Goal: Complete application form: Complete application form

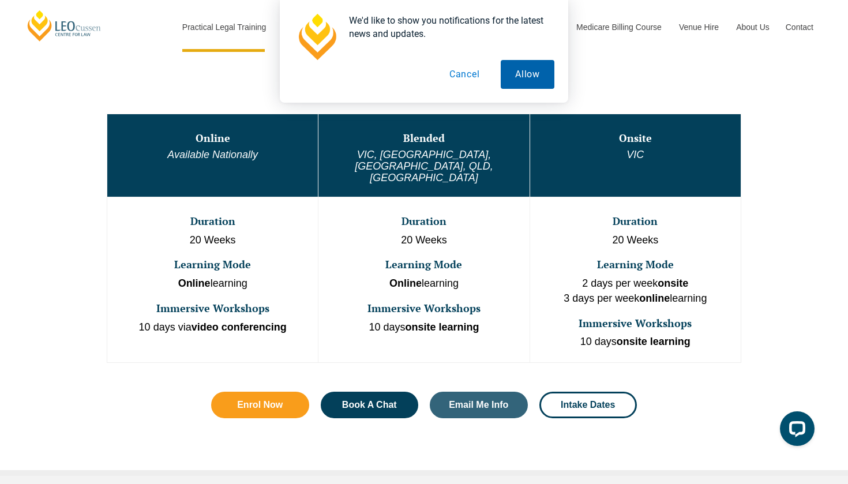
click at [522, 70] on button "Allow" at bounding box center [528, 74] width 54 height 29
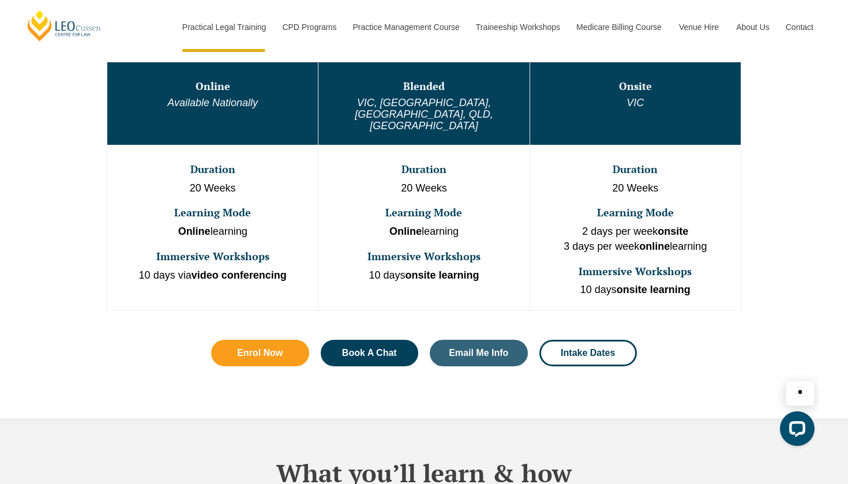
scroll to position [660, 0]
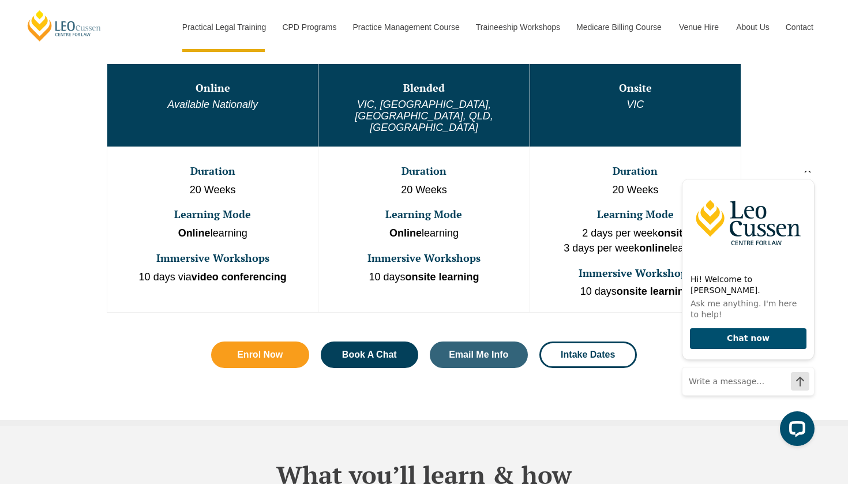
click at [807, 177] on icon "Hide greeting" at bounding box center [808, 170] width 14 height 14
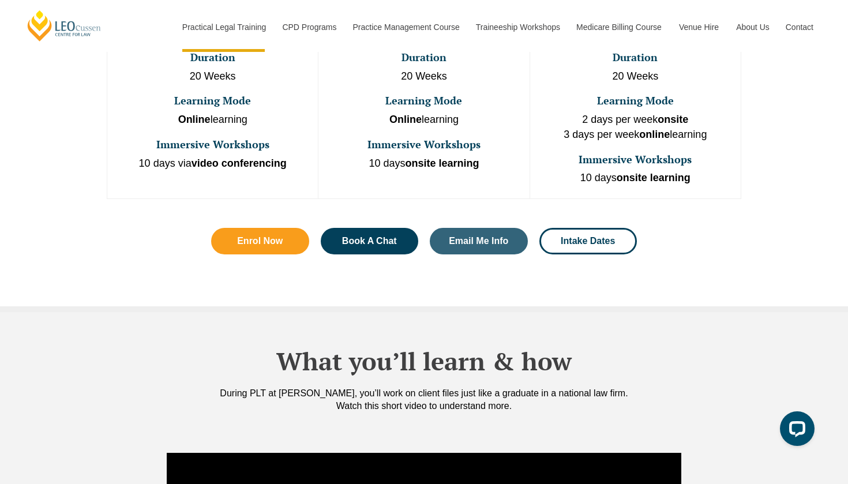
scroll to position [460, 0]
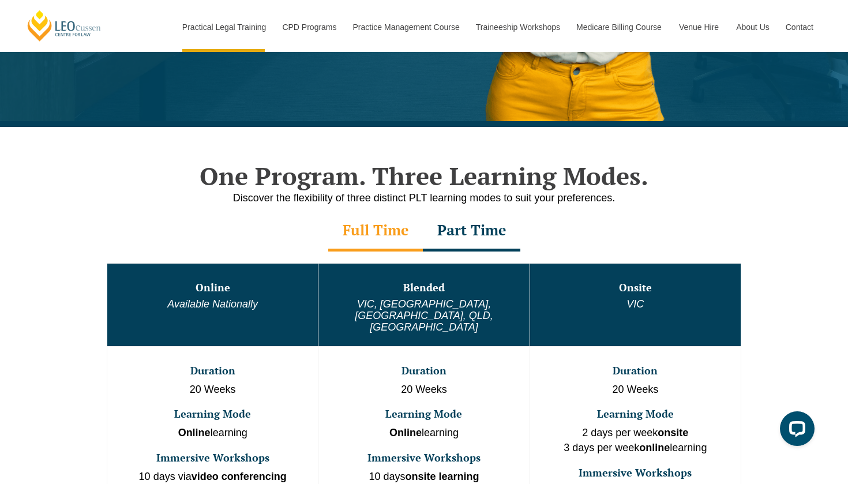
click at [222, 399] on td "Duration 20 Weeks Learning Mode Online learning Immersive Workshops 10 days via…" at bounding box center [212, 429] width 211 height 166
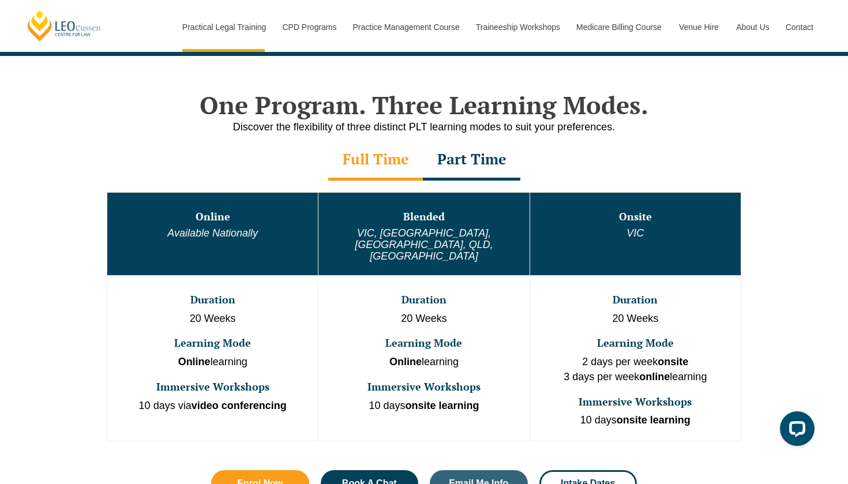
scroll to position [546, 0]
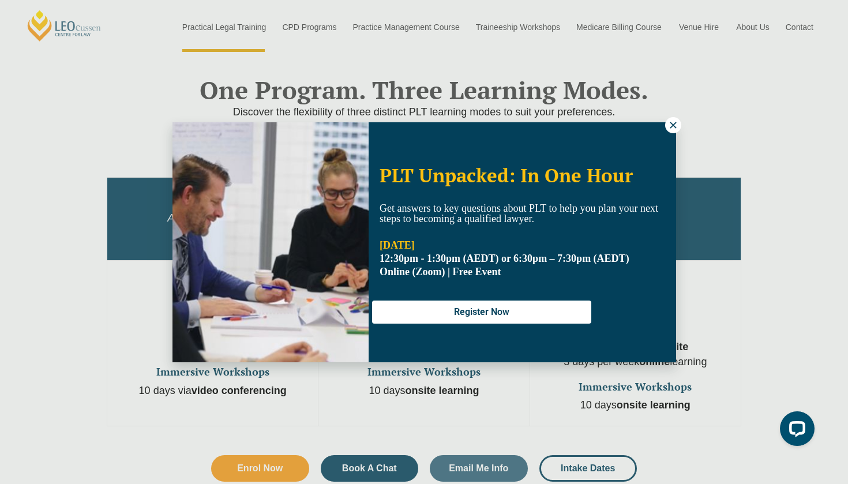
click at [678, 120] on icon at bounding box center [673, 125] width 10 height 10
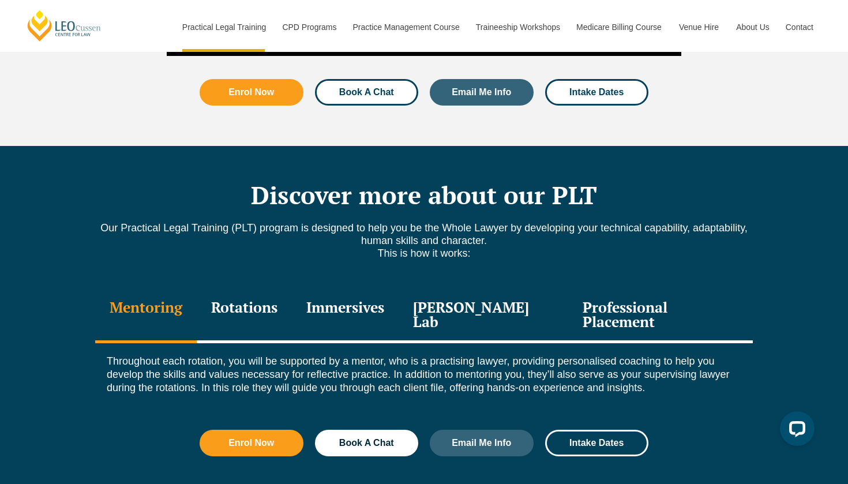
scroll to position [1573, 0]
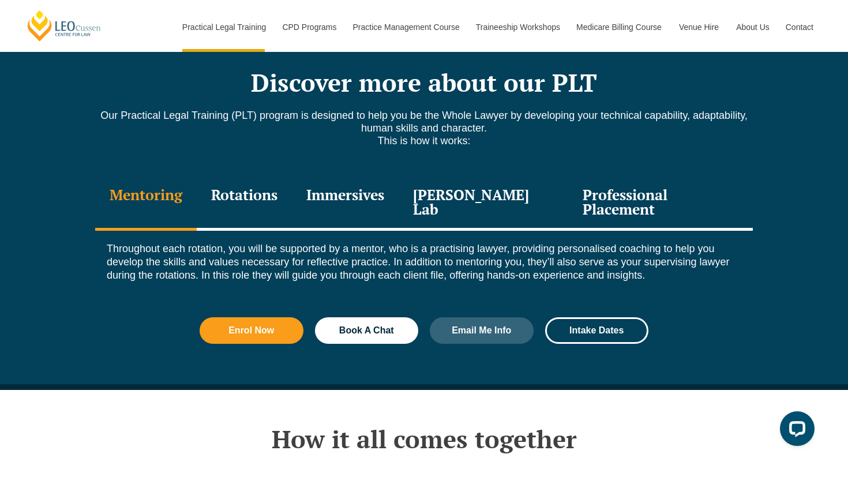
click at [255, 176] on div "Rotations" at bounding box center [244, 203] width 95 height 55
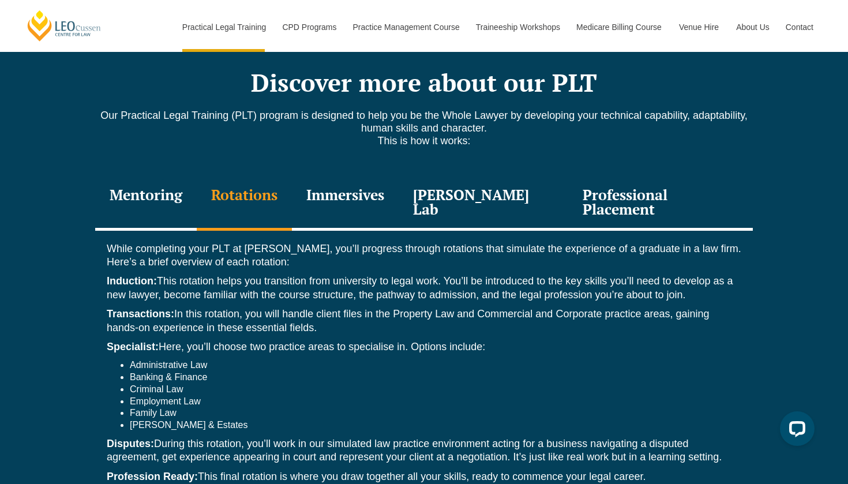
click at [363, 176] on div "Immersives" at bounding box center [345, 203] width 107 height 55
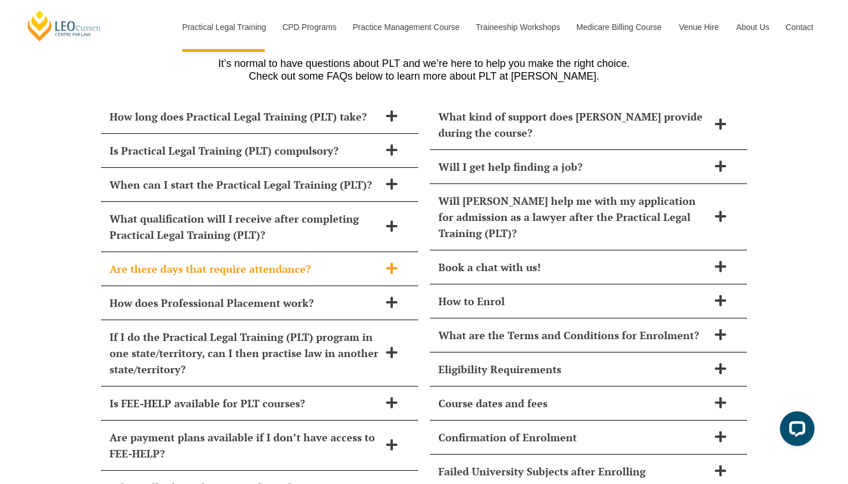
scroll to position [5068, 0]
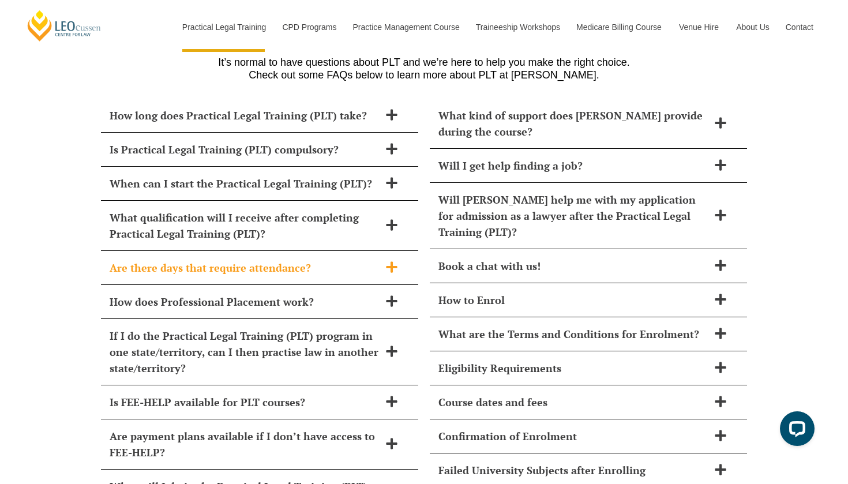
click at [342, 260] on h2 "Are there days that require attendance?" at bounding box center [245, 268] width 270 height 16
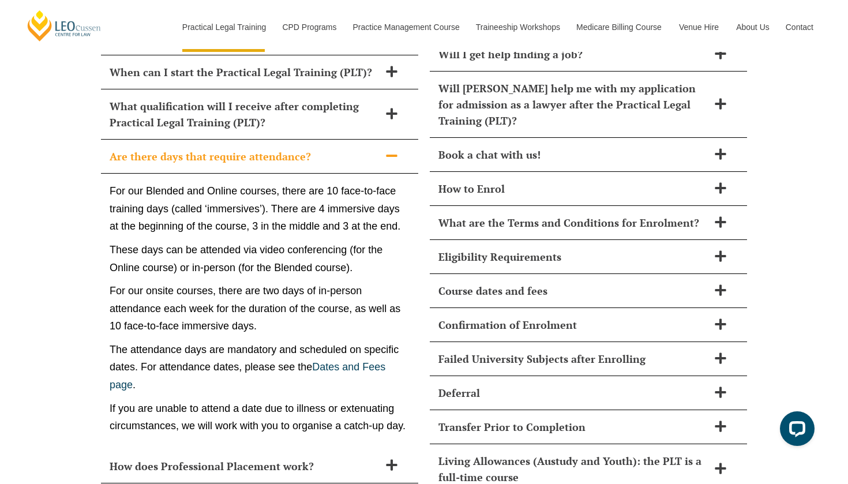
scroll to position [5190, 0]
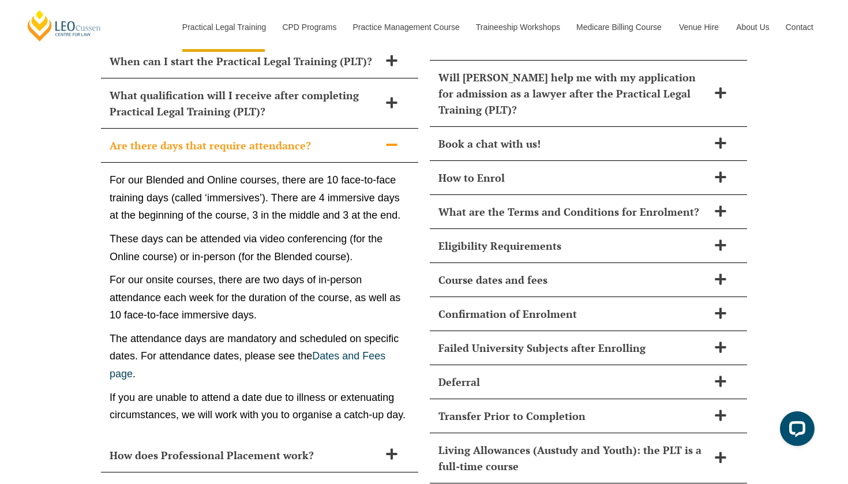
click at [327, 173] on p "For our Blended and Online courses, there are 10 face-to-face training days (ca…" at bounding box center [260, 197] width 300 height 53
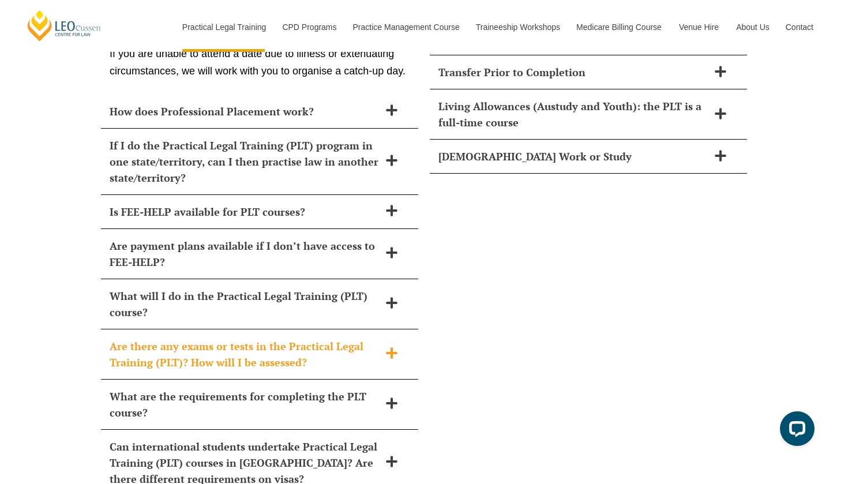
scroll to position [5631, 0]
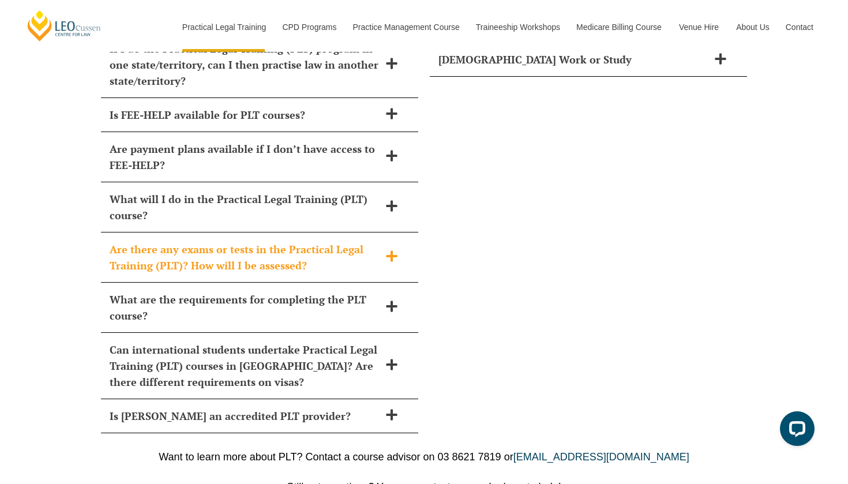
click at [331, 241] on h2 "Are there any exams or tests in the Practical Legal Training (PLT)? How will I …" at bounding box center [245, 257] width 270 height 32
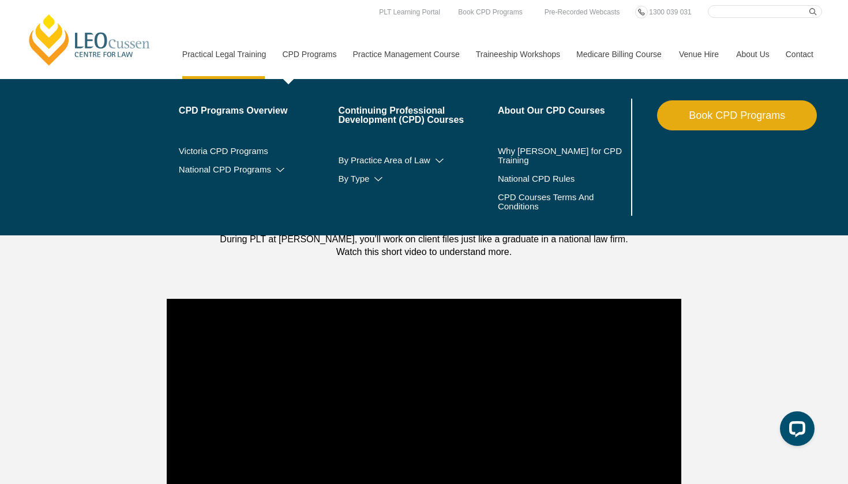
scroll to position [630, 0]
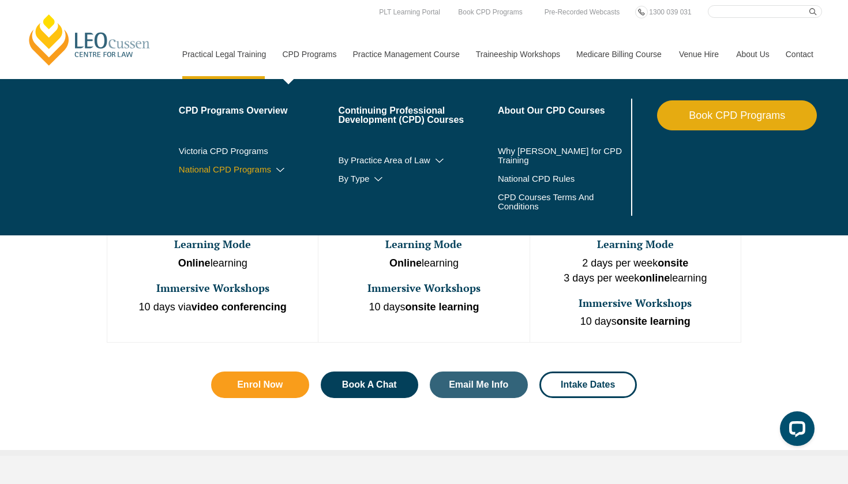
click at [275, 168] on icon at bounding box center [281, 170] width 12 height 8
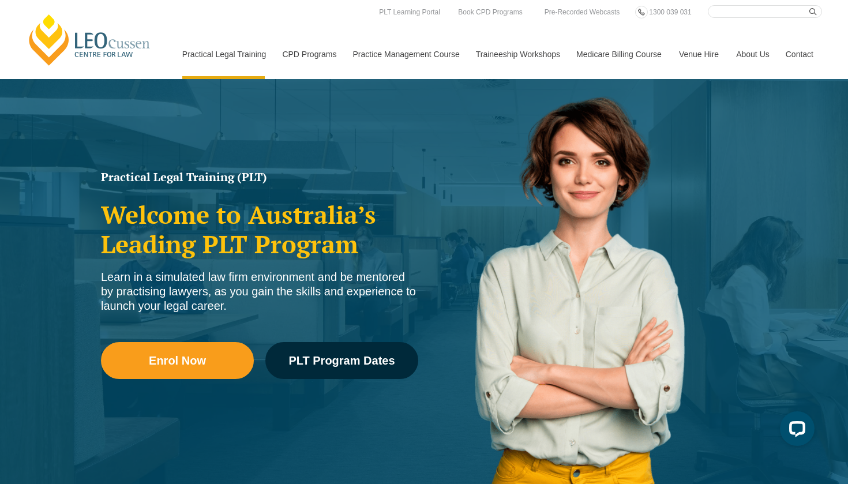
scroll to position [49, 0]
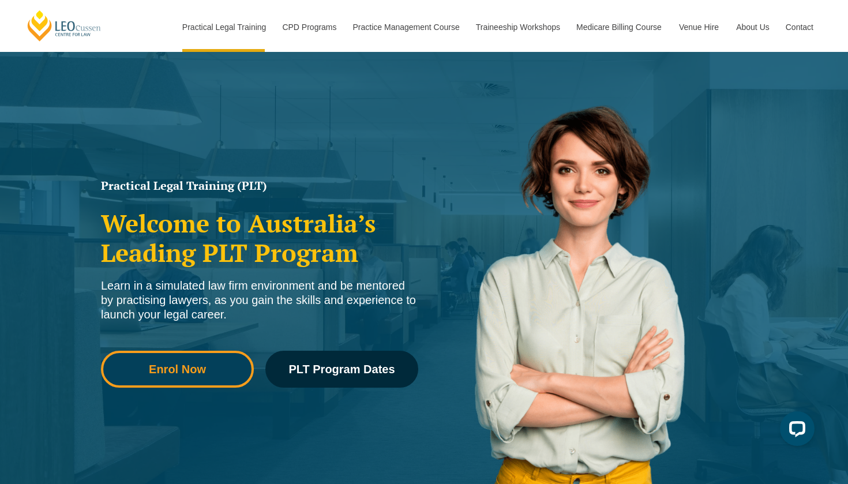
click at [203, 375] on span "Enrol Now" at bounding box center [177, 370] width 57 height 12
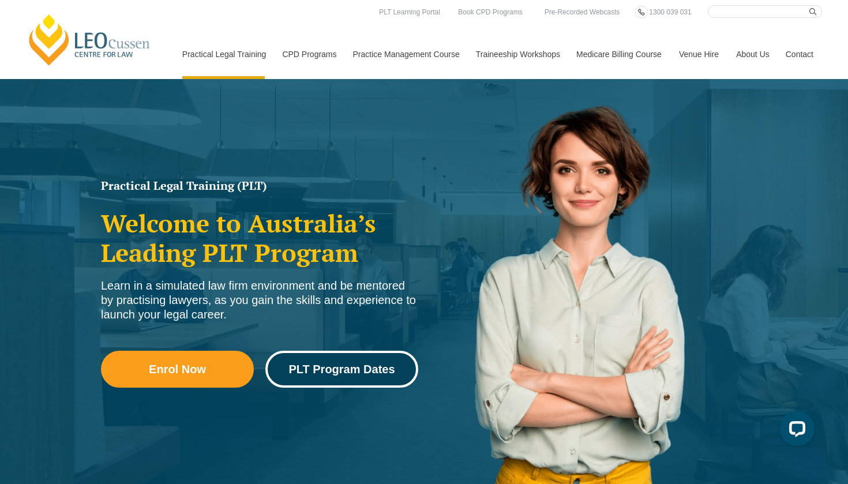
click at [315, 381] on link "PLT Program Dates" at bounding box center [341, 369] width 153 height 37
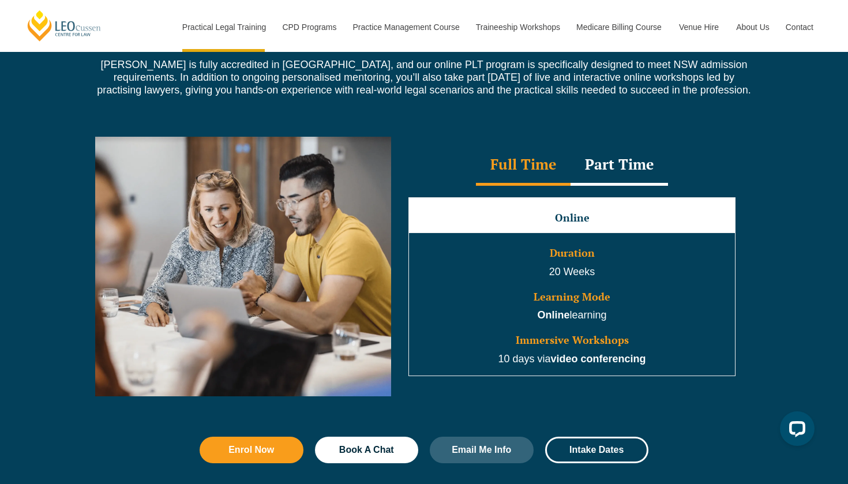
click at [627, 174] on div "Part Time" at bounding box center [620, 165] width 98 height 40
click at [530, 169] on div "Full Time" at bounding box center [523, 165] width 95 height 40
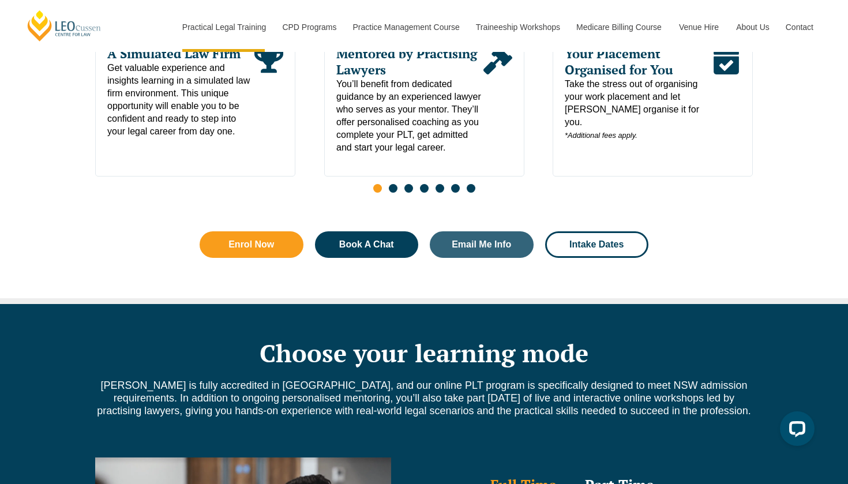
scroll to position [631, 0]
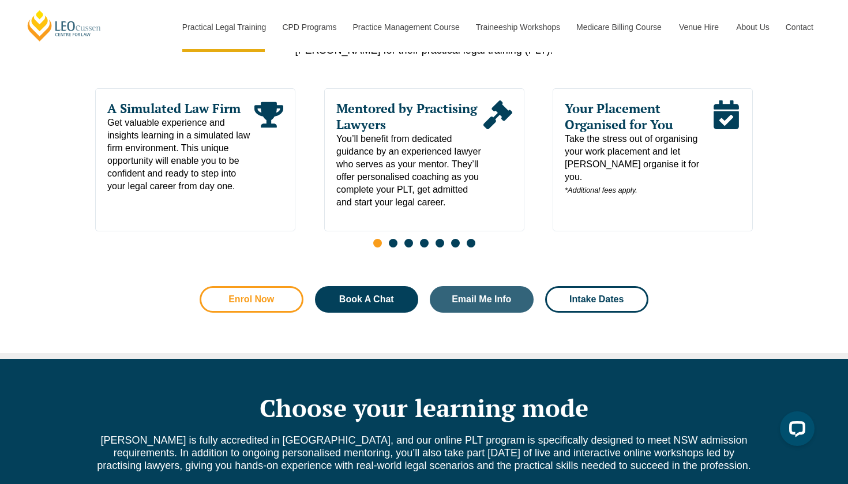
click at [279, 302] on span "Enrol Now" at bounding box center [251, 299] width 73 height 9
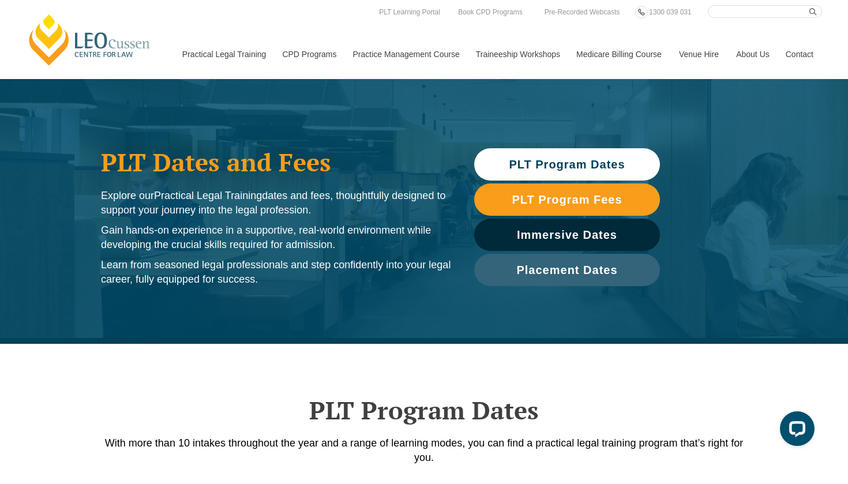
click at [549, 159] on span "PLT Program Dates" at bounding box center [567, 165] width 116 height 12
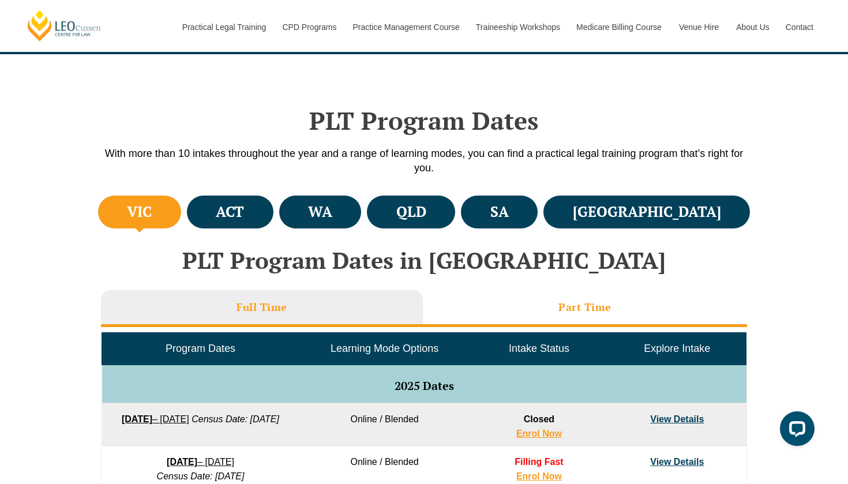
scroll to position [344, 0]
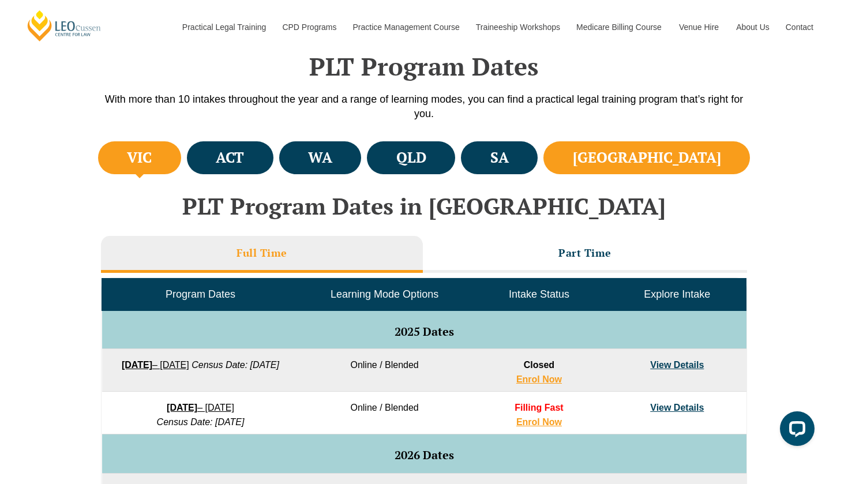
click at [665, 163] on li "[GEOGRAPHIC_DATA]" at bounding box center [647, 157] width 207 height 33
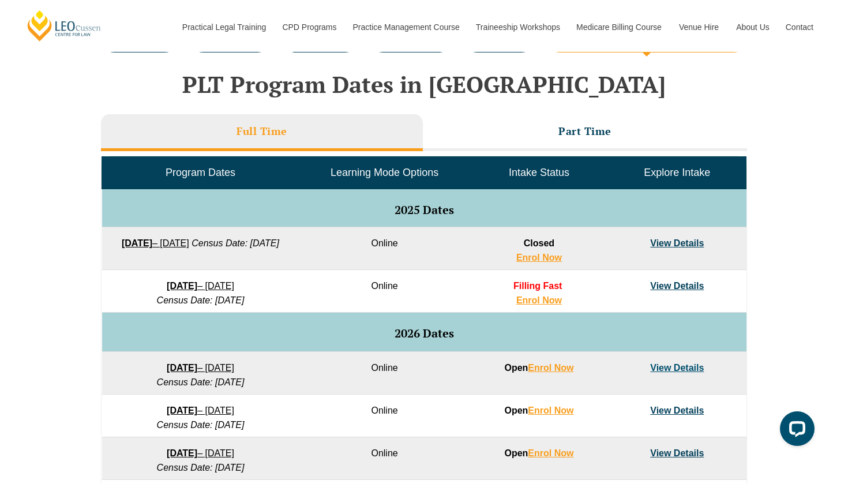
scroll to position [493, 0]
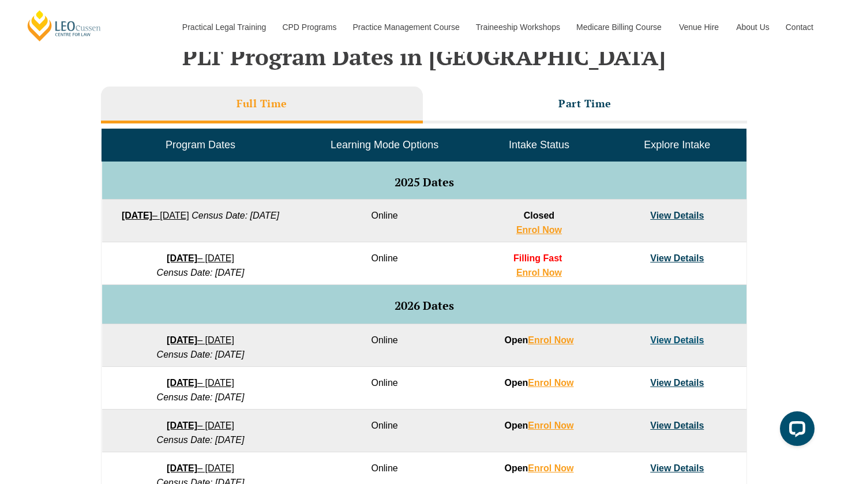
click at [668, 260] on link "View Details" at bounding box center [677, 258] width 54 height 10
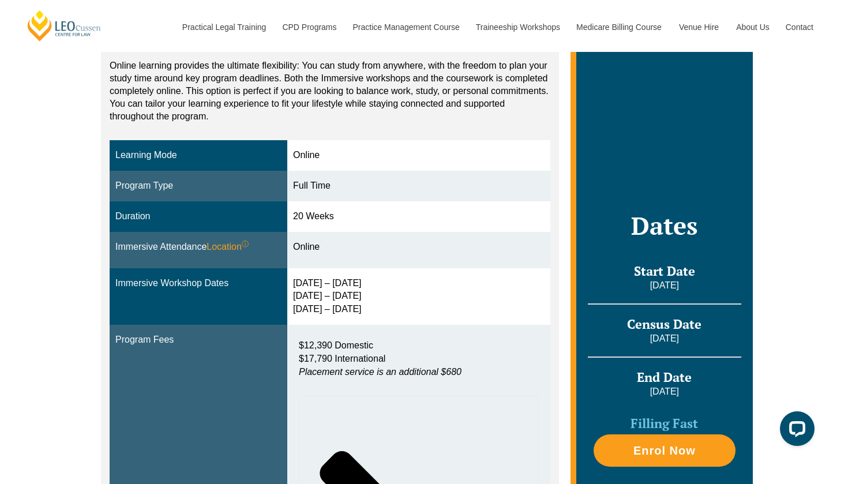
scroll to position [246, 0]
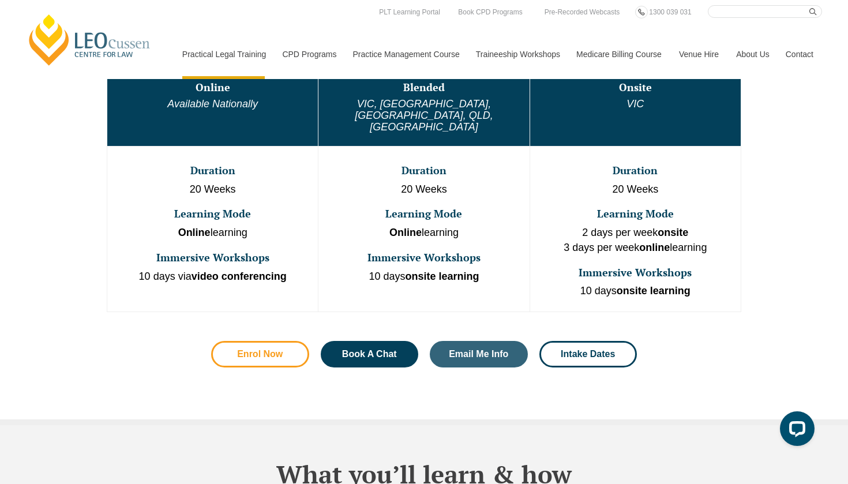
scroll to position [586, 0]
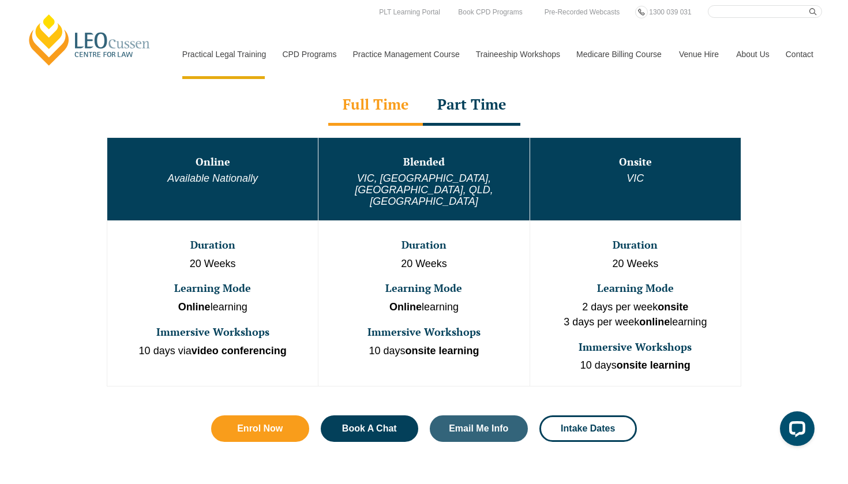
click at [206, 170] on td "Online Available Nationally" at bounding box center [212, 178] width 211 height 83
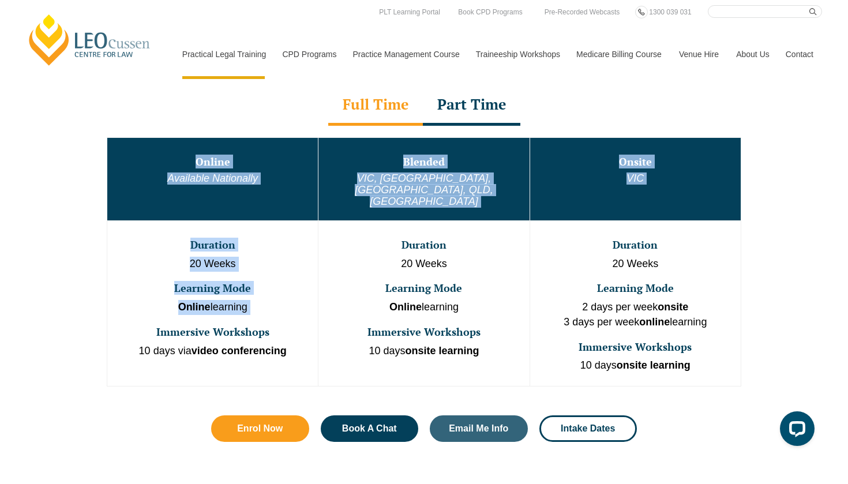
drag, startPoint x: 194, startPoint y: 165, endPoint x: 276, endPoint y: 295, distance: 153.7
click at [276, 295] on tbody "Online Available Nationally Blended VIC, WA, ACT, QLD, SA Onsite VIC Duration 2…" at bounding box center [424, 261] width 634 height 249
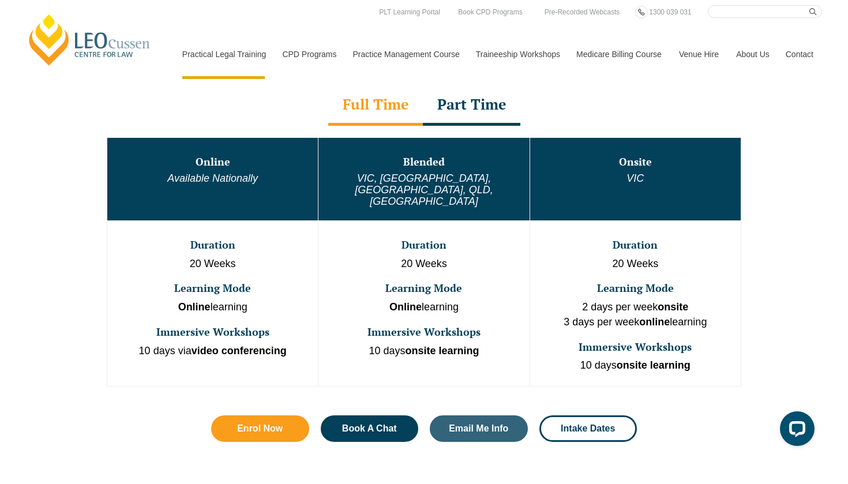
click at [250, 327] on h3 "Immersive Workshops" at bounding box center [212, 333] width 208 height 12
click at [253, 424] on span "Enrol Now" at bounding box center [260, 428] width 46 height 9
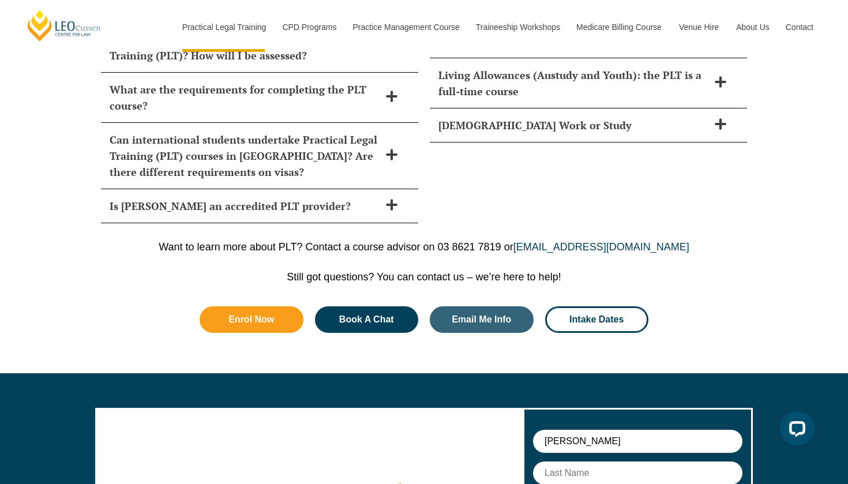
type input "mary"
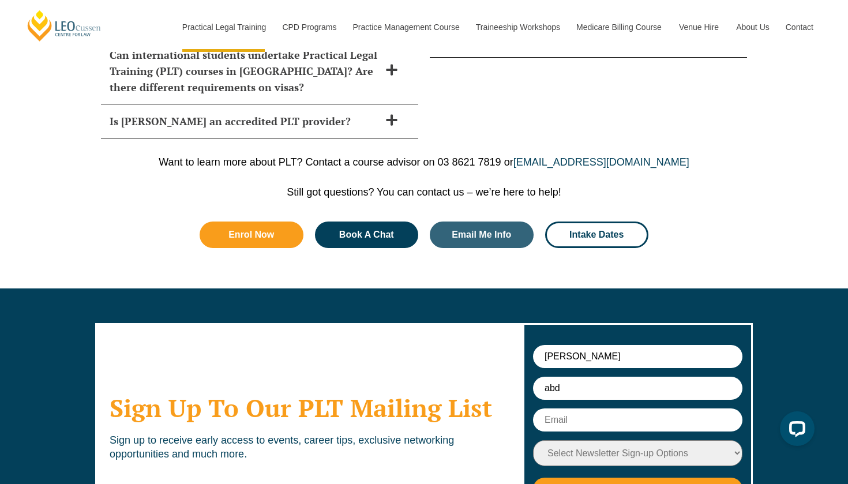
scroll to position [5608, 0]
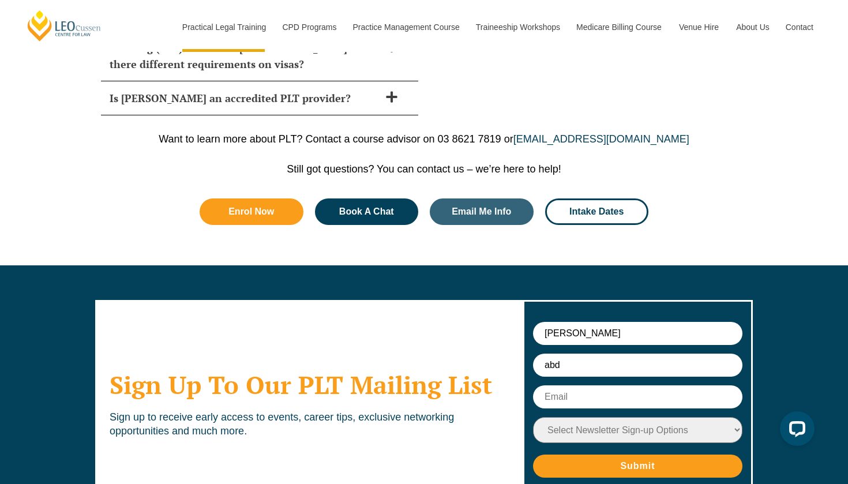
type input "abd"
type input "abd_mariam@Outlook.com"
click at [582, 322] on input "mary" at bounding box center [637, 333] width 209 height 23
type input "mariam"
click at [585, 354] on input "abd" at bounding box center [637, 365] width 209 height 23
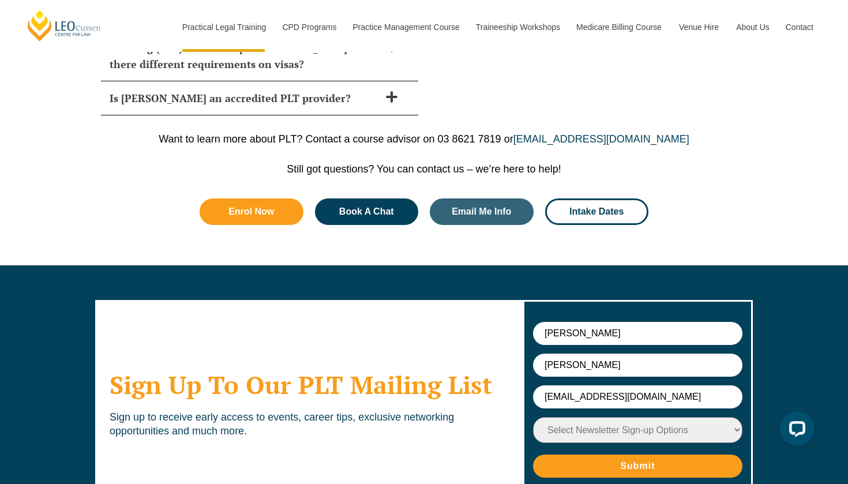
type input "abdallah"
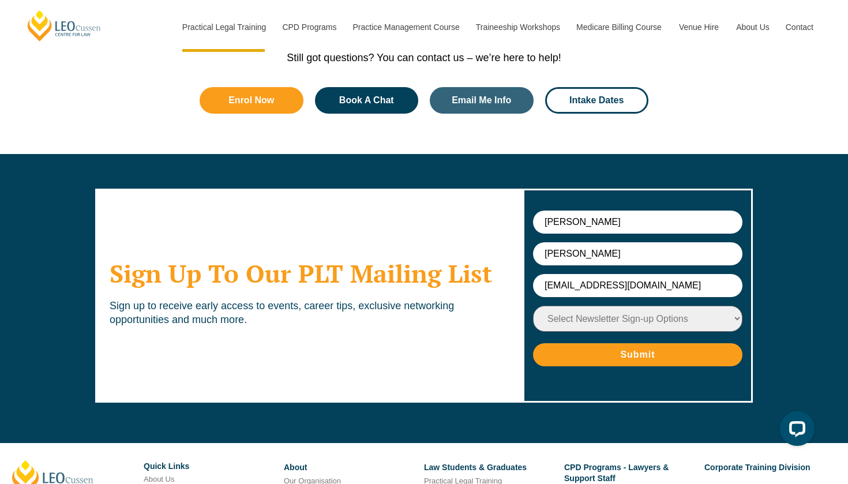
scroll to position [5740, 0]
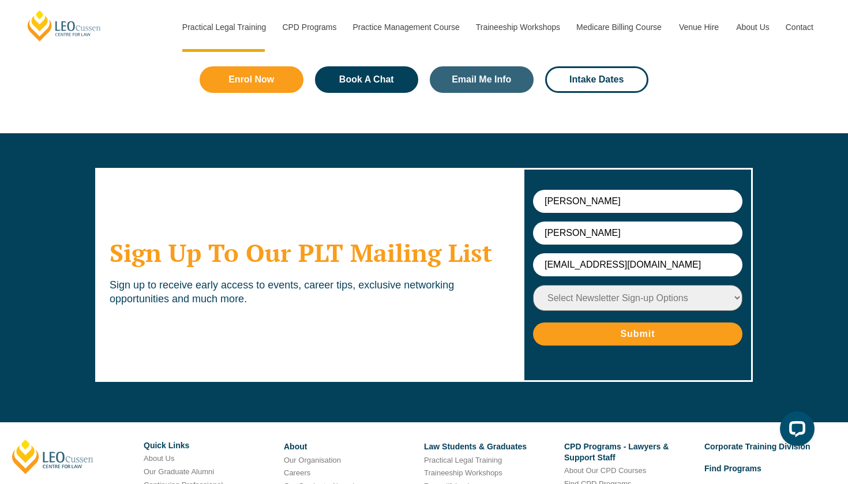
click at [643, 323] on input "Submit" at bounding box center [637, 334] width 209 height 23
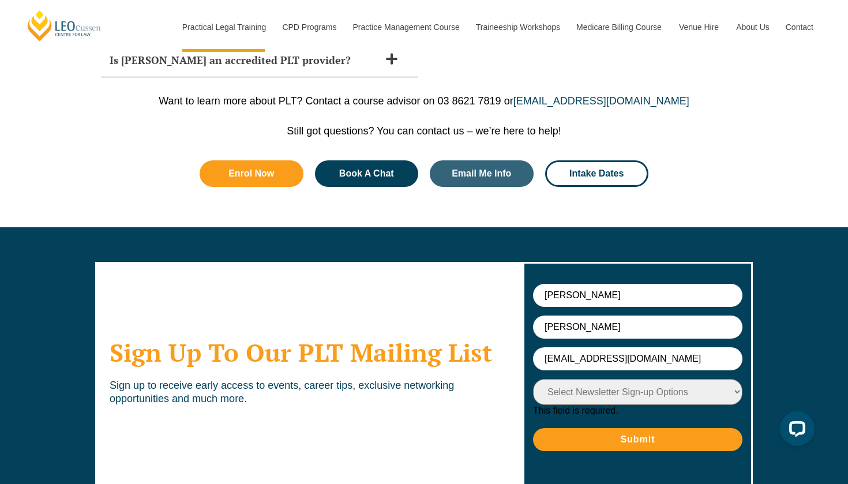
scroll to position [5483, 0]
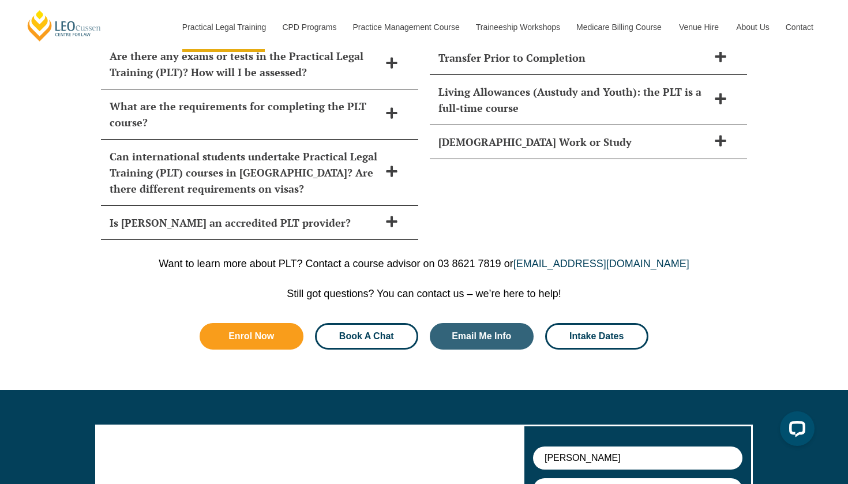
click at [368, 332] on span "Book A Chat" at bounding box center [366, 336] width 55 height 9
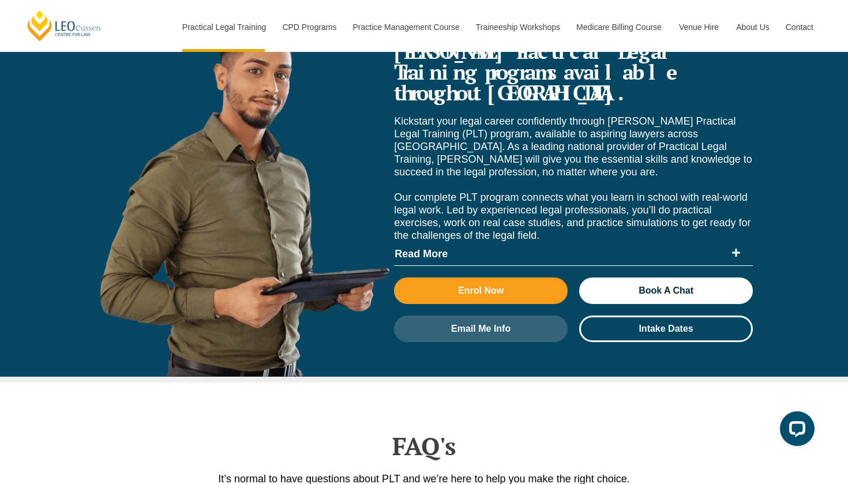
scroll to position [4585, 0]
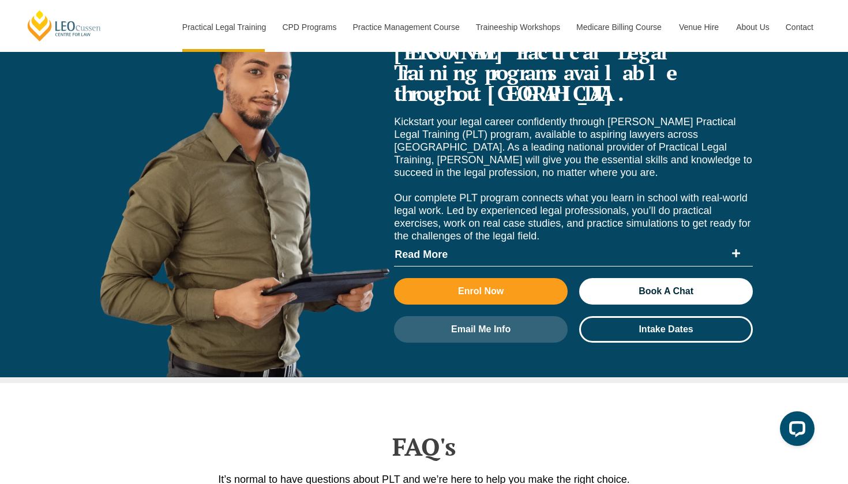
click at [564, 249] on span "Read More" at bounding box center [560, 254] width 331 height 10
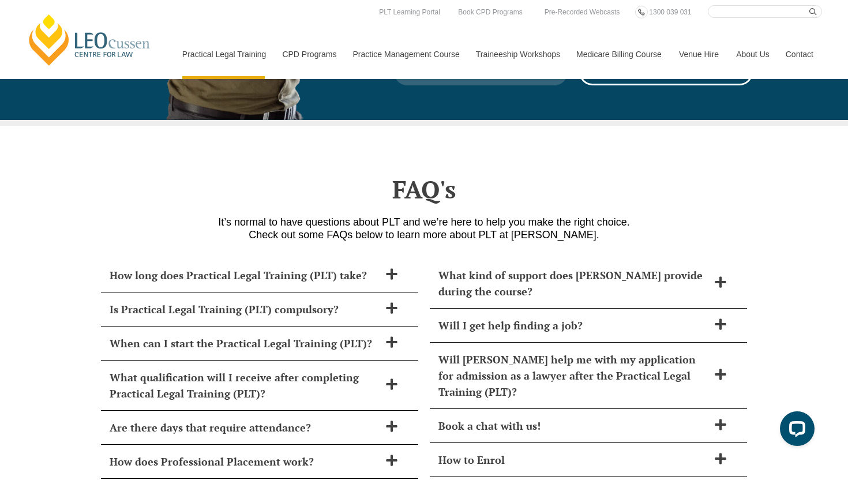
scroll to position [5206, 0]
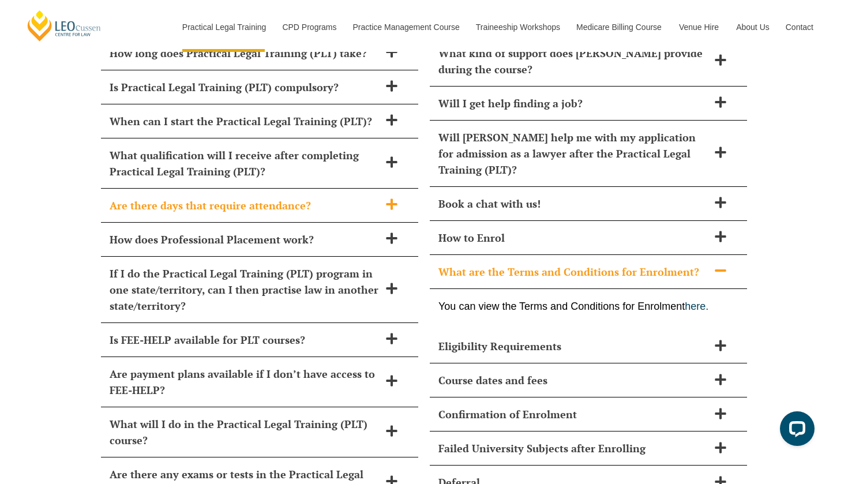
scroll to position [5441, 0]
click at [259, 197] on h2 "Are there days that require attendance?" at bounding box center [245, 205] width 270 height 16
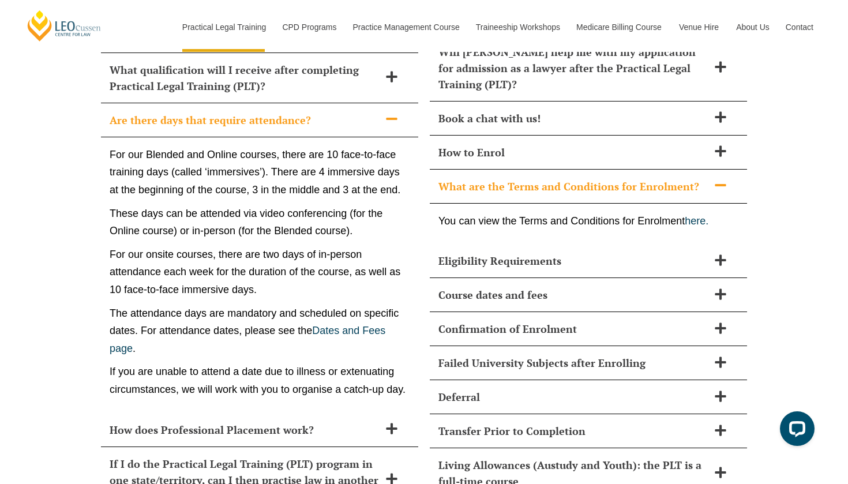
scroll to position [5533, 0]
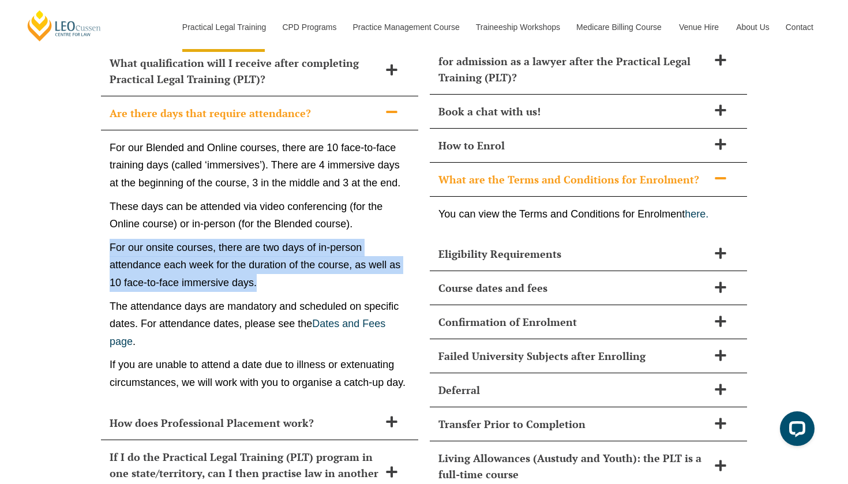
drag, startPoint x: 264, startPoint y: 199, endPoint x: 102, endPoint y: 163, distance: 165.9
click at [102, 163] on div "For our Blended and Online courses, there are 10 face-to-face training days (ca…" at bounding box center [259, 268] width 317 height 276
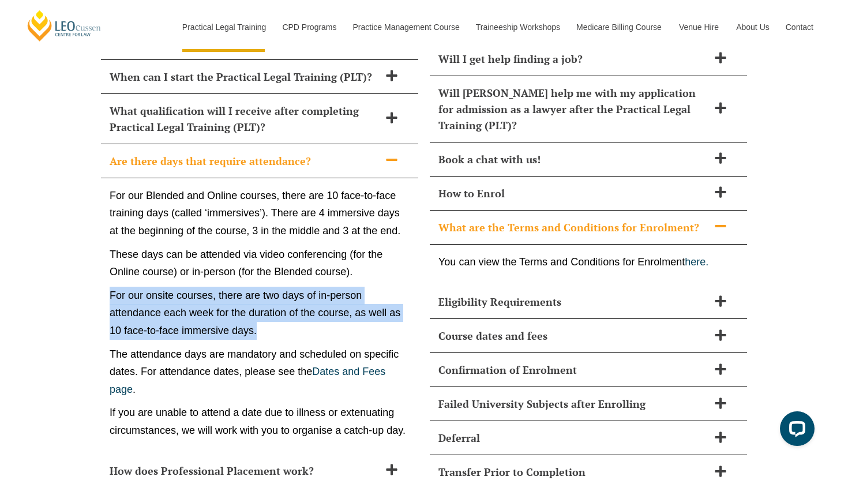
scroll to position [5483, 0]
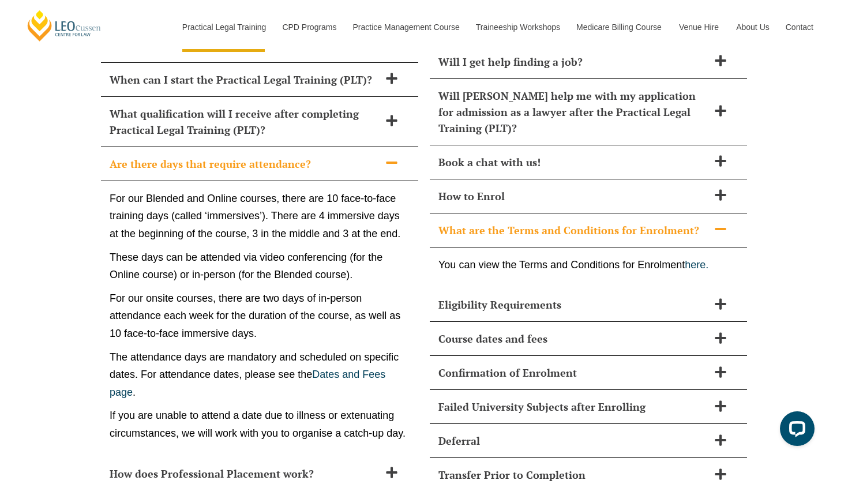
click at [347, 249] on p "These days can be attended via video conferencing (for the Online course) or in…" at bounding box center [260, 266] width 300 height 35
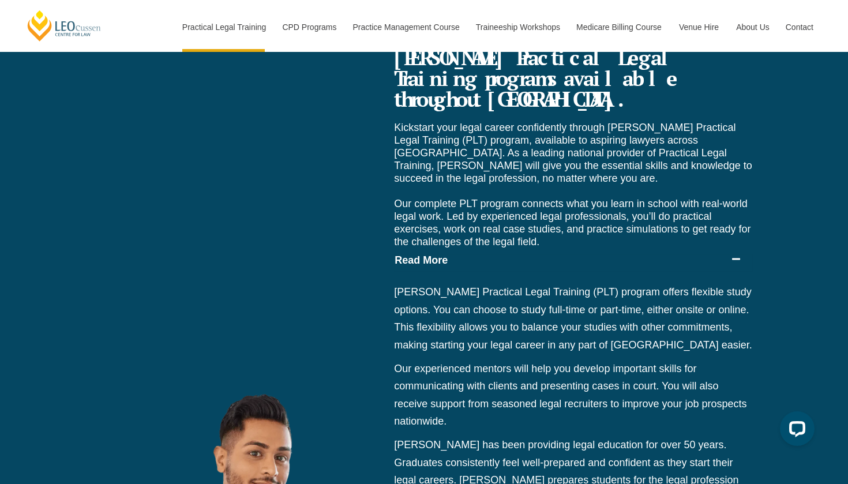
scroll to position [4833, 0]
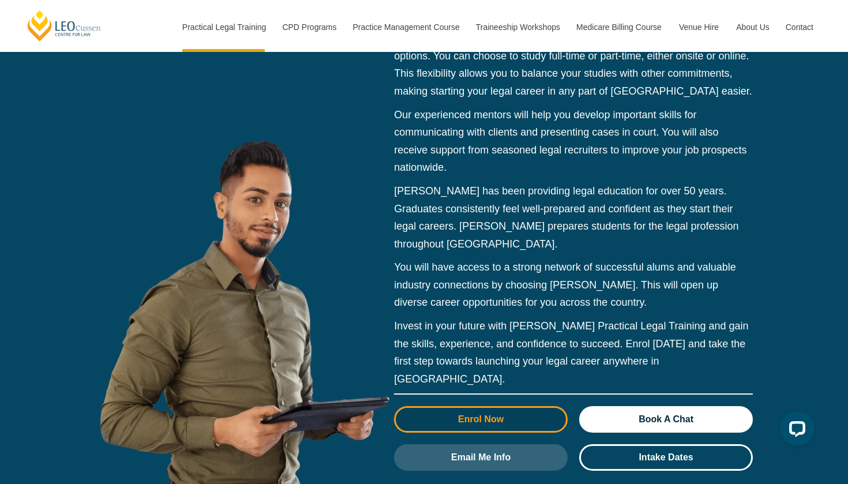
click at [482, 415] on span "Enrol Now" at bounding box center [481, 419] width 46 height 9
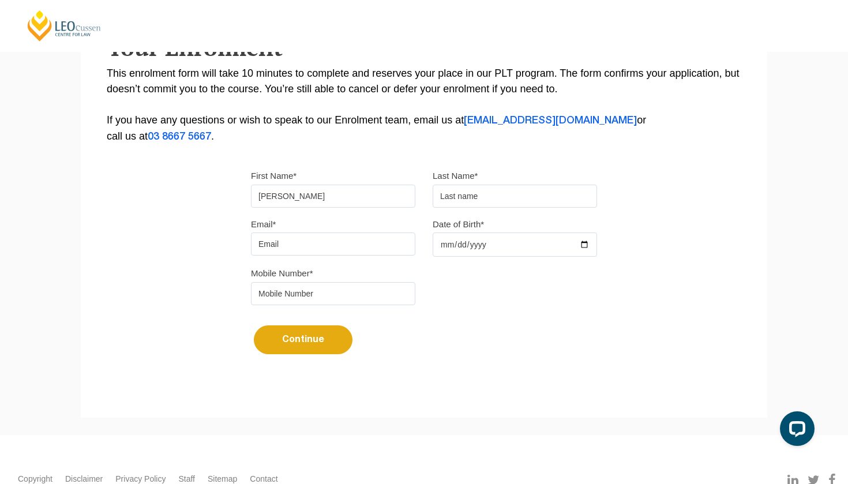
type input "[PERSON_NAME]"
click at [445, 246] on input "Date of Birth*" at bounding box center [515, 245] width 164 height 24
click at [463, 247] on input "Date of Birth*" at bounding box center [515, 245] width 164 height 24
click at [455, 245] on input "Date of Birth*" at bounding box center [515, 245] width 164 height 24
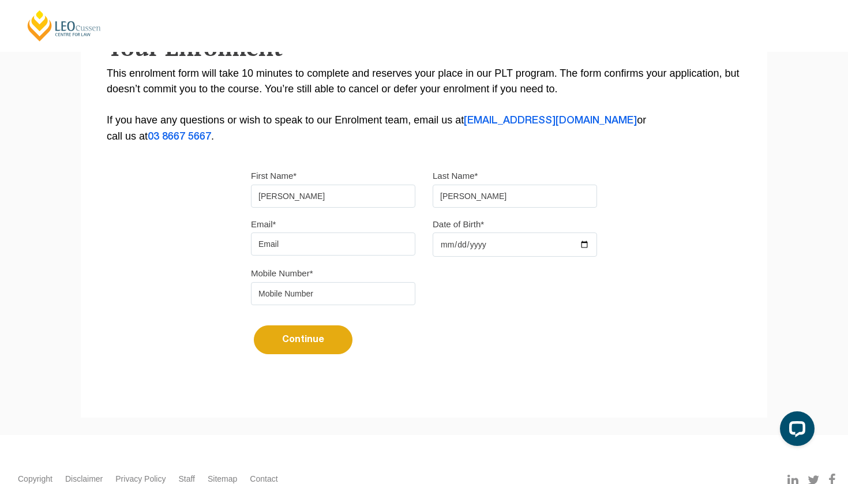
click at [492, 249] on input "Date of Birth*" at bounding box center [515, 245] width 164 height 24
click at [478, 244] on input "Date of Birth*" at bounding box center [515, 245] width 164 height 24
type input "2003-04-15"
type input "[EMAIL_ADDRESS][DOMAIN_NAME]"
type input "0455457135"
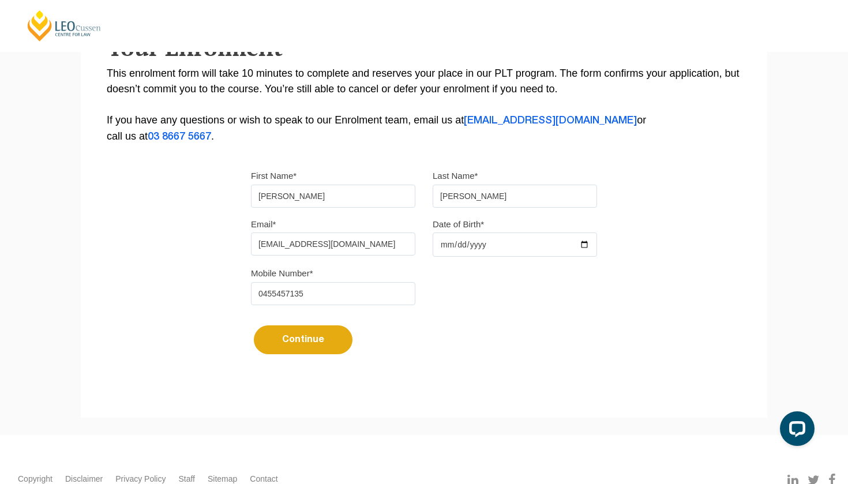
click at [323, 341] on button "Continue" at bounding box center [303, 339] width 99 height 29
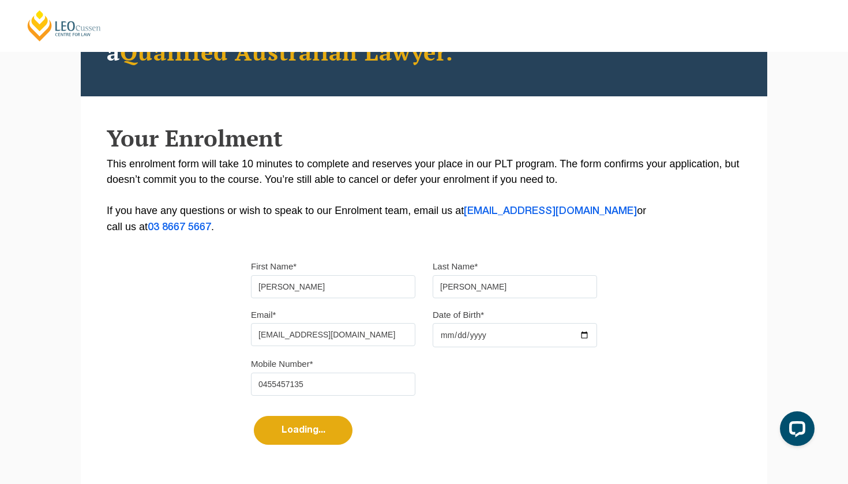
scroll to position [117, 0]
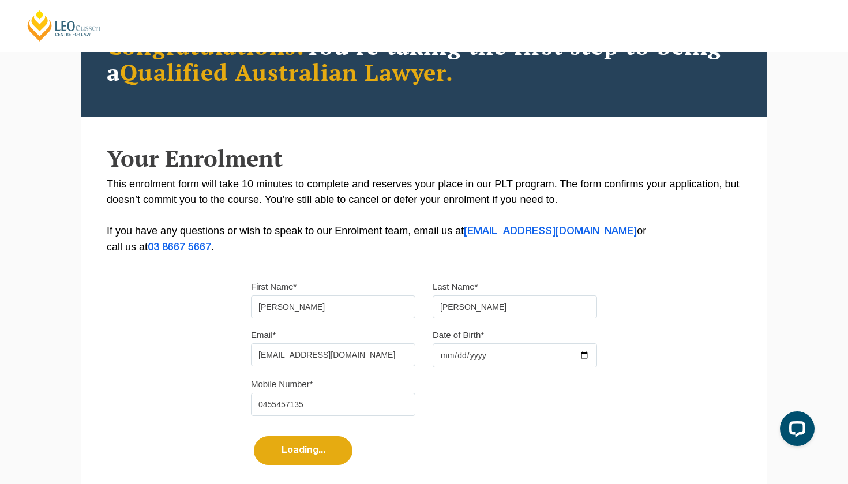
select select
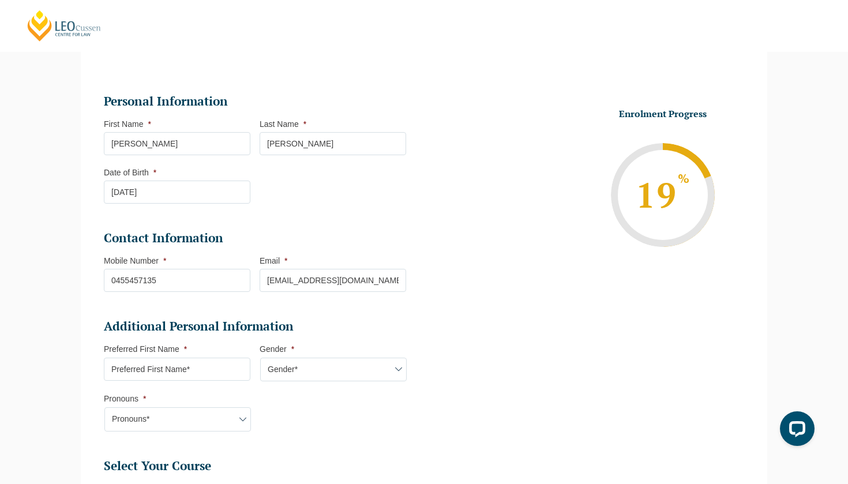
scroll to position [124, 0]
type input "Mariam"
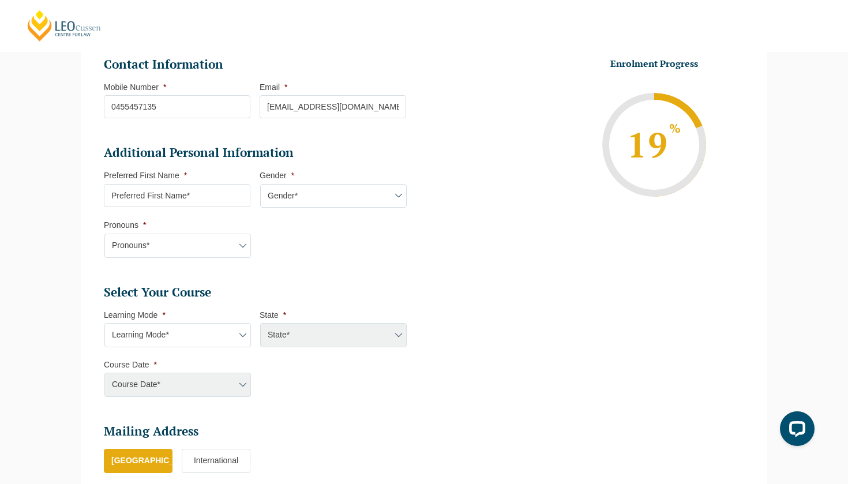
scroll to position [376, 0]
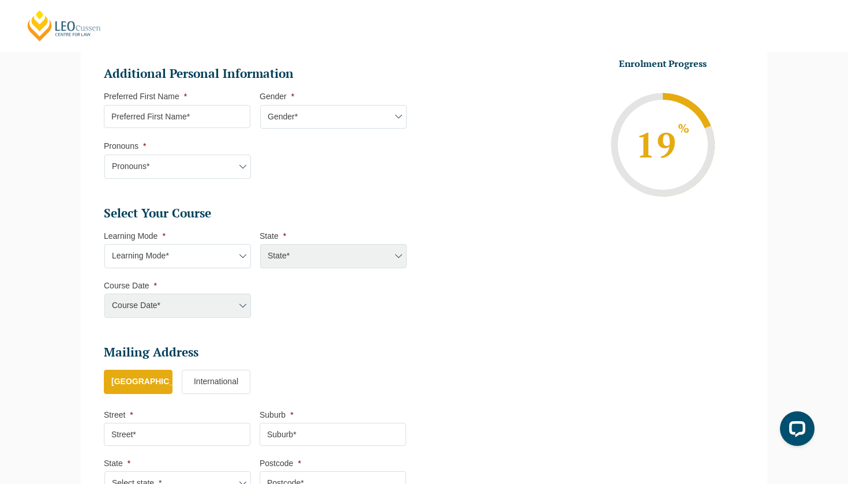
type input "Abdallah"
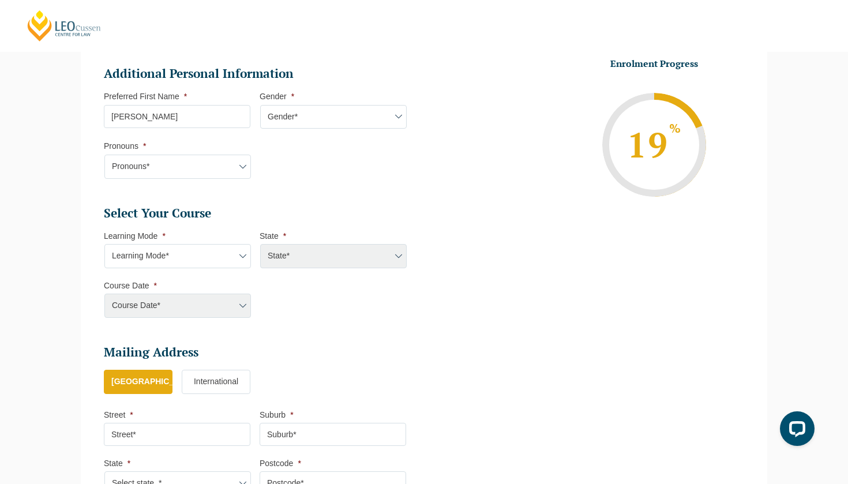
type input "Mariam"
select select "Female"
select select "Prefer not to disclose"
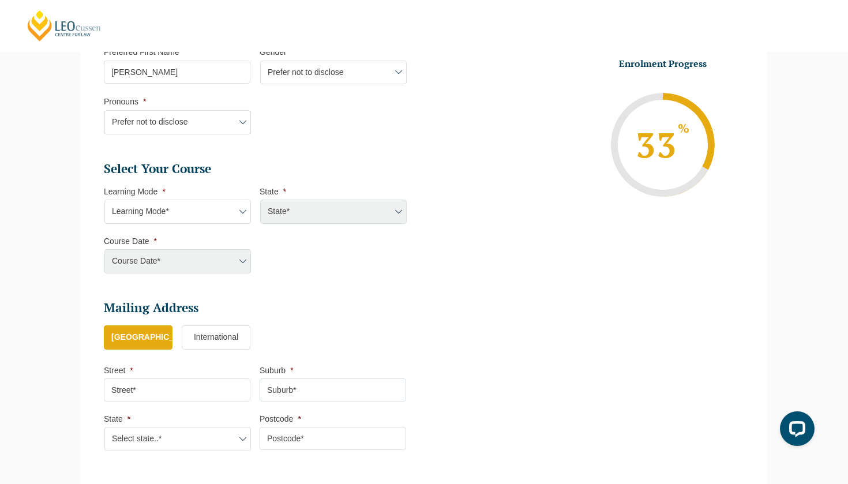
scroll to position [422, 0]
select select "Online Full Time Learning"
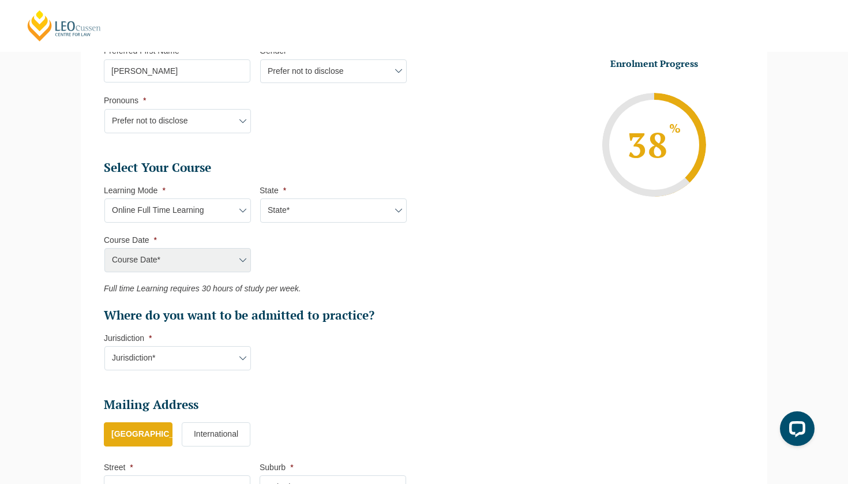
select select "National (ACT/NSW, VIC, QLD, SA, WA)"
select select "December 2025 (08-Dec-2025 to 16-May-2026)"
type input "Intake 11 December 2025 FT"
type input "Practical Legal Training (NAT)"
select select "NAT PLT (DEC) 2025 Full Time Online"
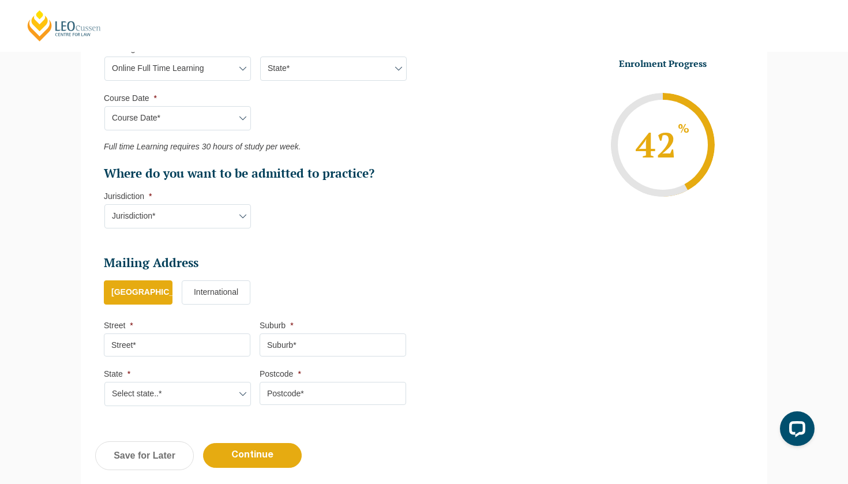
scroll to position [563, 0]
select select "ACT/NSW"
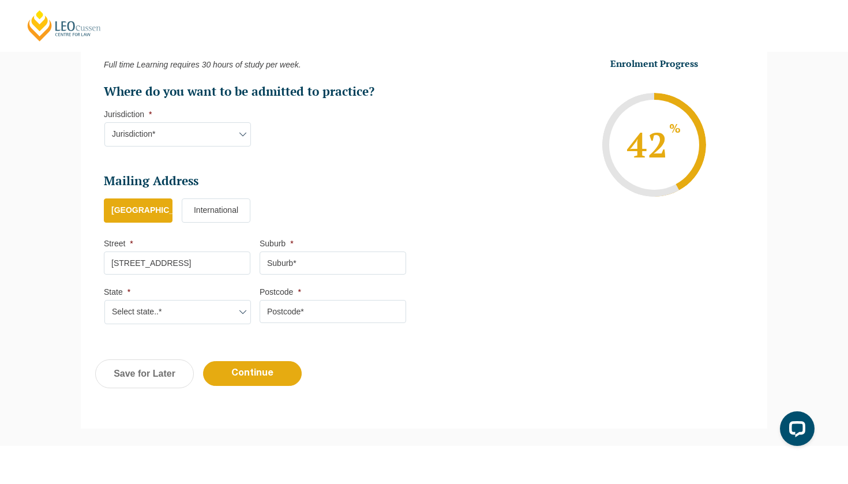
type input "12 Collinsville Place"
click at [335, 260] on input "Suburb *" at bounding box center [333, 263] width 147 height 23
type input "Miller"
select select "NSW"
drag, startPoint x: 207, startPoint y: 251, endPoint x: 72, endPoint y: 251, distance: 135.0
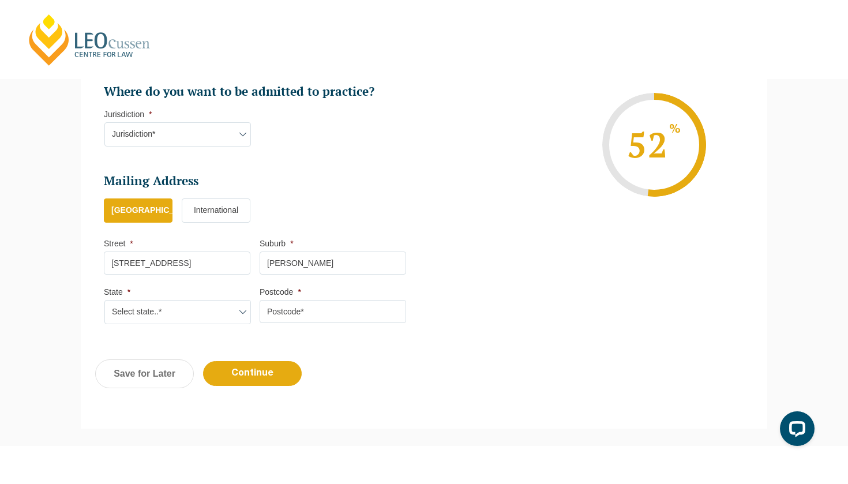
click at [295, 304] on input "Postcode *" at bounding box center [333, 311] width 147 height 23
paste input "2168"
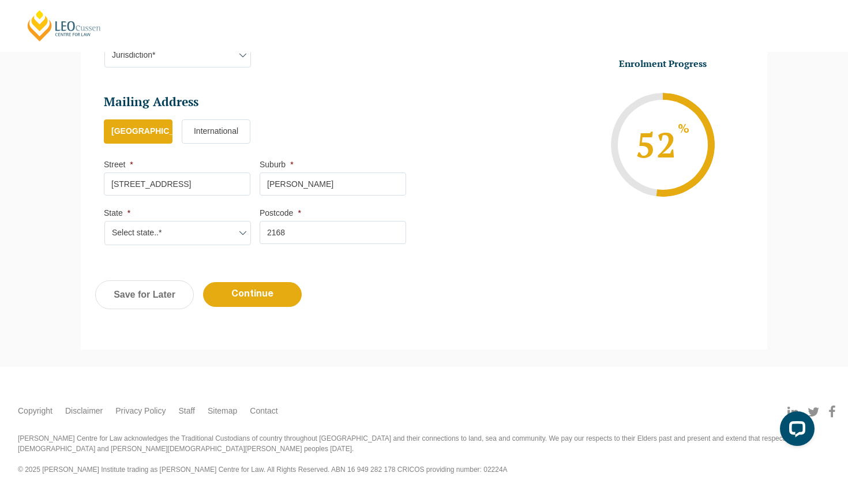
scroll to position [724, 0]
type input "2168"
click at [248, 285] on input "Continue" at bounding box center [252, 295] width 99 height 25
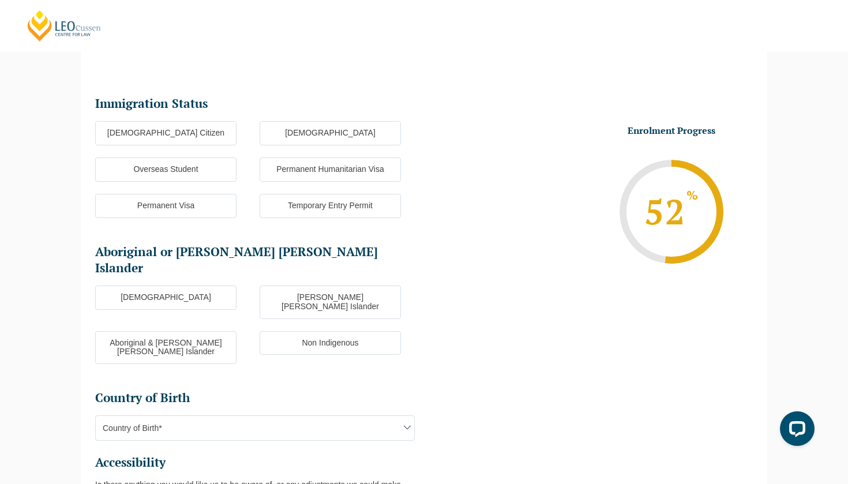
scroll to position [100, 0]
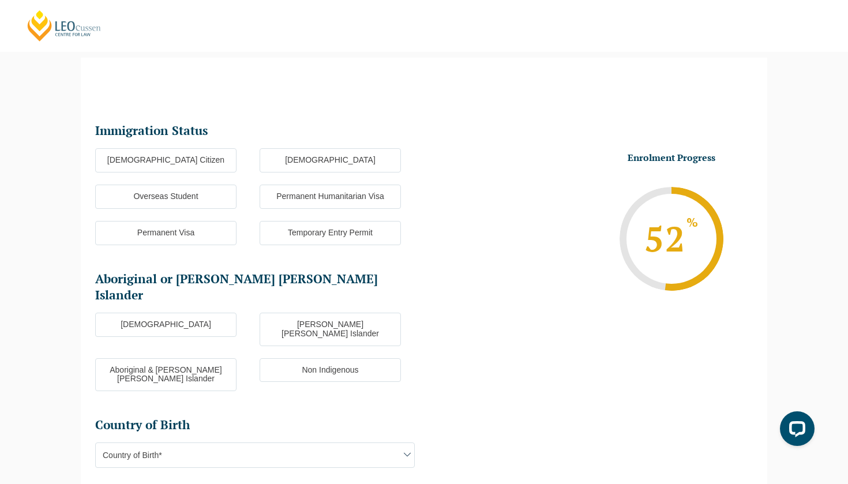
click at [175, 156] on label "Australian Citizen" at bounding box center [165, 160] width 141 height 24
click at [0, 0] on input "Australian Citizen" at bounding box center [0, 0] width 0 height 0
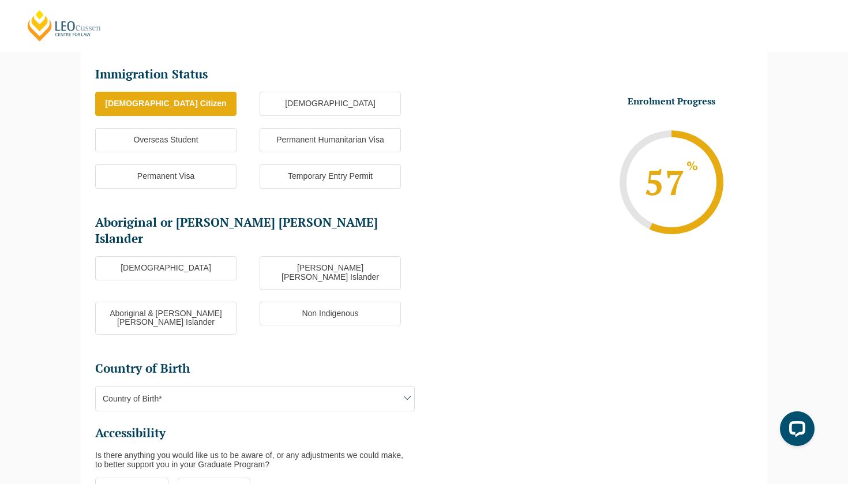
scroll to position [194, 0]
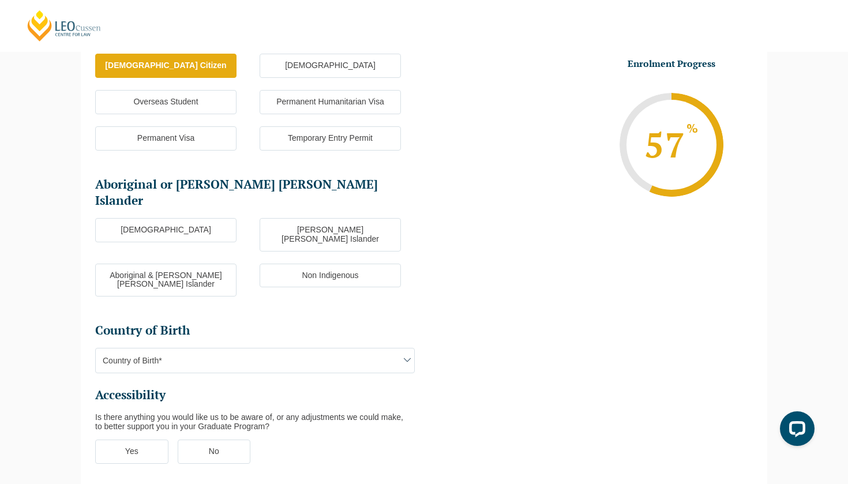
click at [191, 218] on label "Aboriginal" at bounding box center [165, 230] width 141 height 24
click at [0, 0] on input "Aboriginal" at bounding box center [0, 0] width 0 height 0
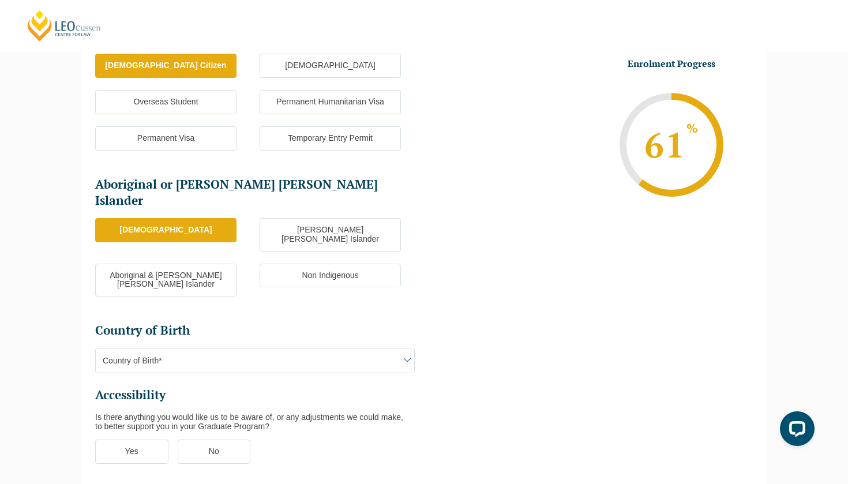
click at [191, 218] on label "Aboriginal" at bounding box center [165, 230] width 141 height 24
click at [0, 0] on input "Aboriginal" at bounding box center [0, 0] width 0 height 0
click at [276, 264] on label "Non Indigenous" at bounding box center [330, 276] width 141 height 24
click at [0, 0] on input "Non Indigenous" at bounding box center [0, 0] width 0 height 0
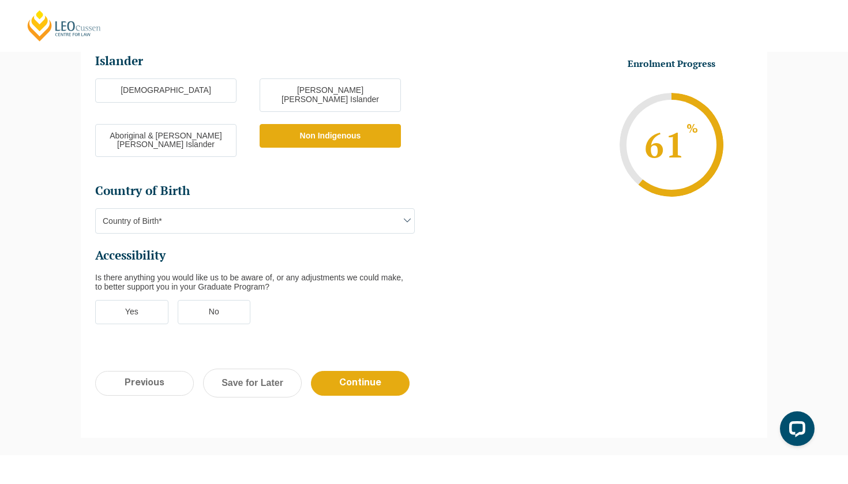
scroll to position [349, 0]
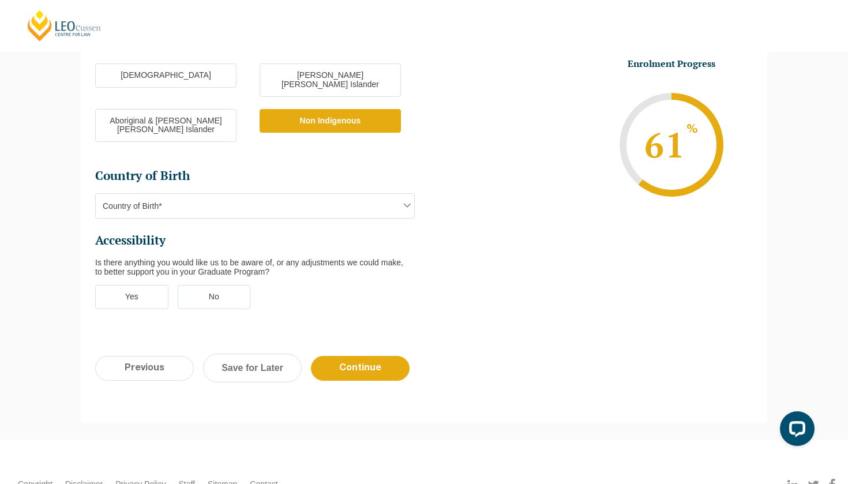
click at [230, 194] on span "Country of Birth*" at bounding box center [255, 206] width 319 height 24
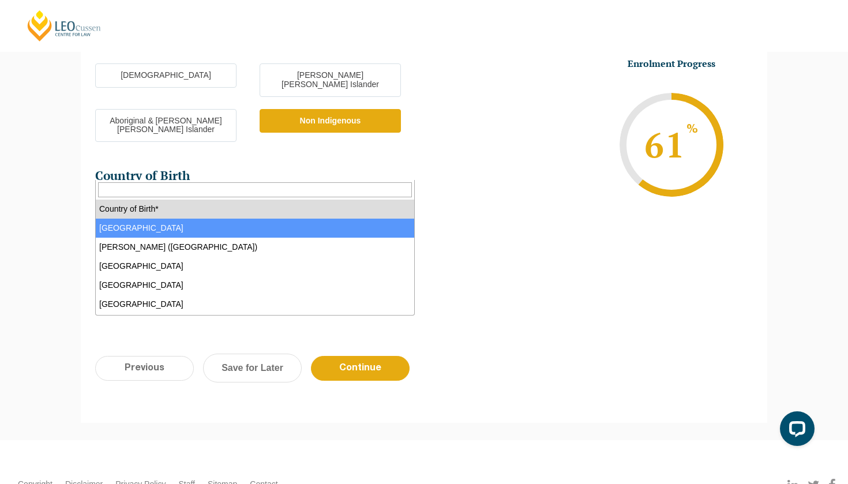
select select "Australia 1101"
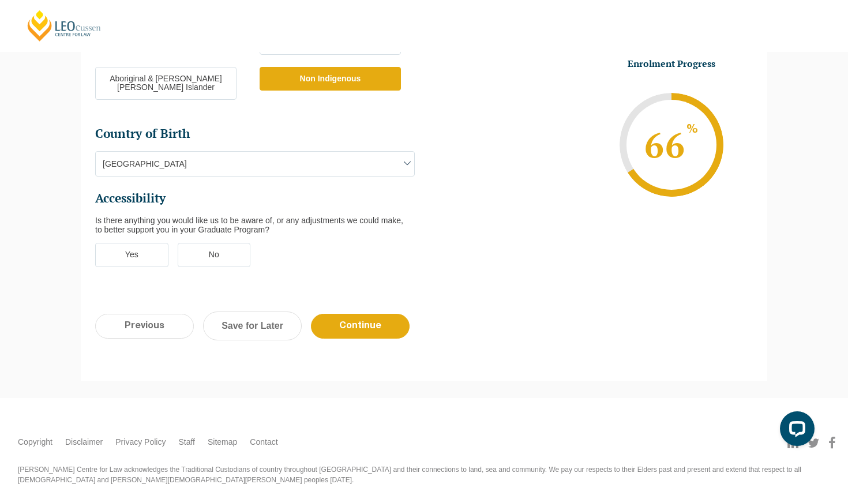
scroll to position [391, 0]
click at [229, 244] on label "No" at bounding box center [214, 256] width 73 height 24
click at [0, 0] on input "No" at bounding box center [0, 0] width 0 height 0
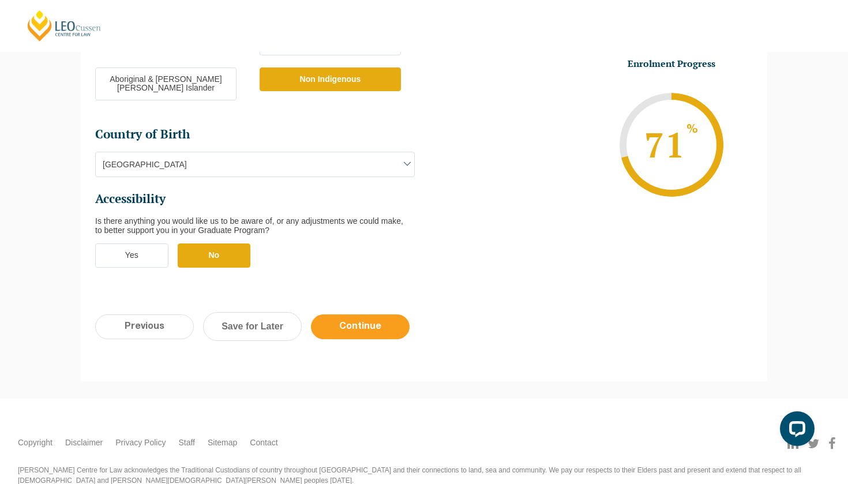
click at [377, 315] on input "Continue" at bounding box center [360, 327] width 99 height 25
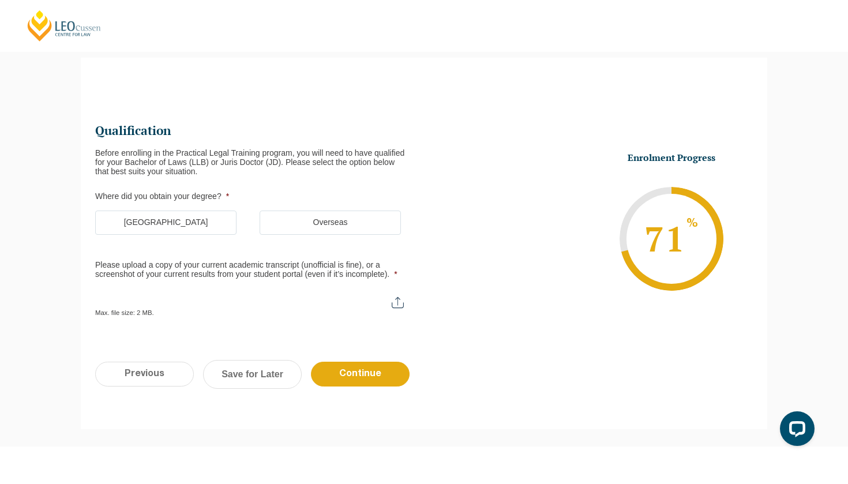
scroll to position [96, 0]
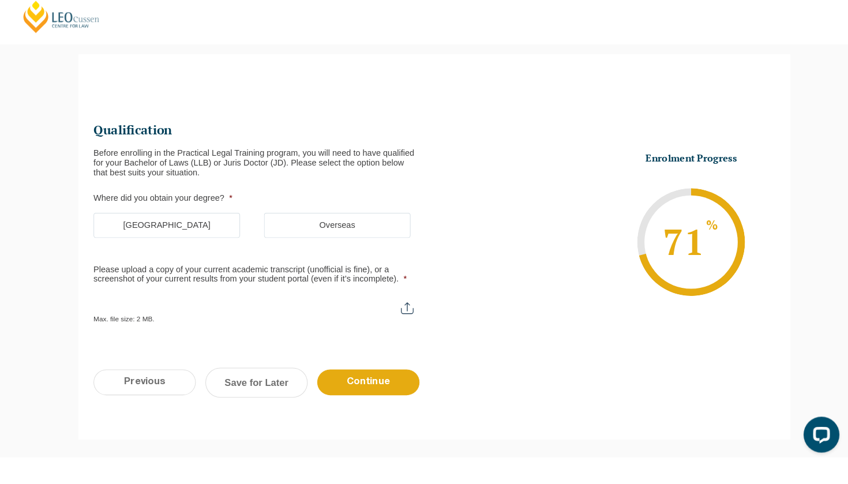
click at [161, 215] on label "Australia" at bounding box center [165, 227] width 141 height 24
click at [0, 0] on input "Australia" at bounding box center [0, 0] width 0 height 0
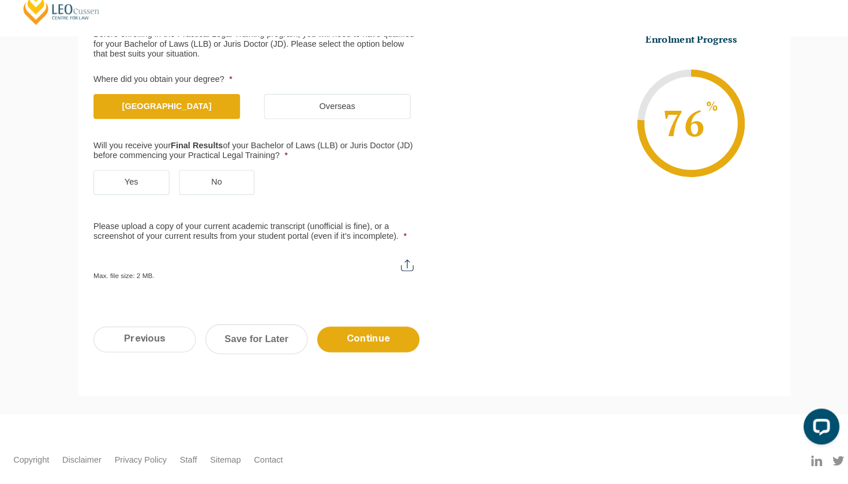
scroll to position [211, 0]
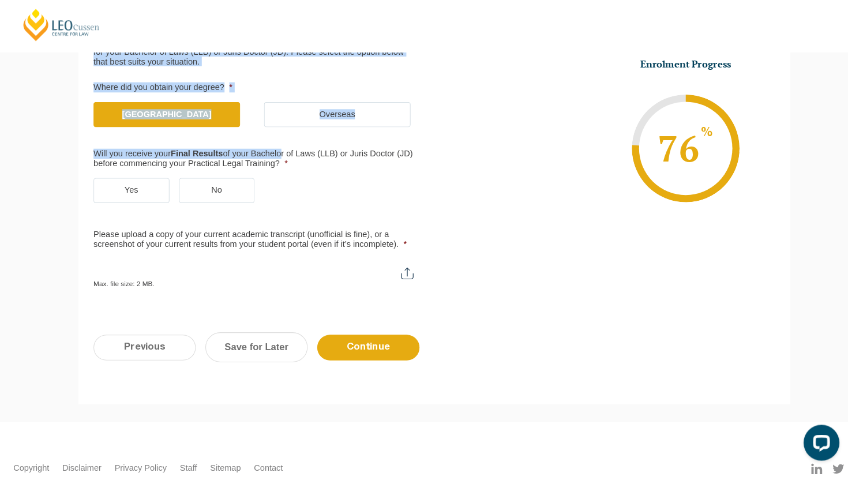
drag, startPoint x: 90, startPoint y: 144, endPoint x: 270, endPoint y: 150, distance: 180.2
click at [272, 149] on div "Qualification Before enrolling in the Practical Legal Training program, you wil…" at bounding box center [424, 137] width 687 height 346
click at [270, 150] on label "Will you receive your Final Results of your Bachelor of Laws (LLB) or Juris Doc…" at bounding box center [250, 154] width 310 height 18
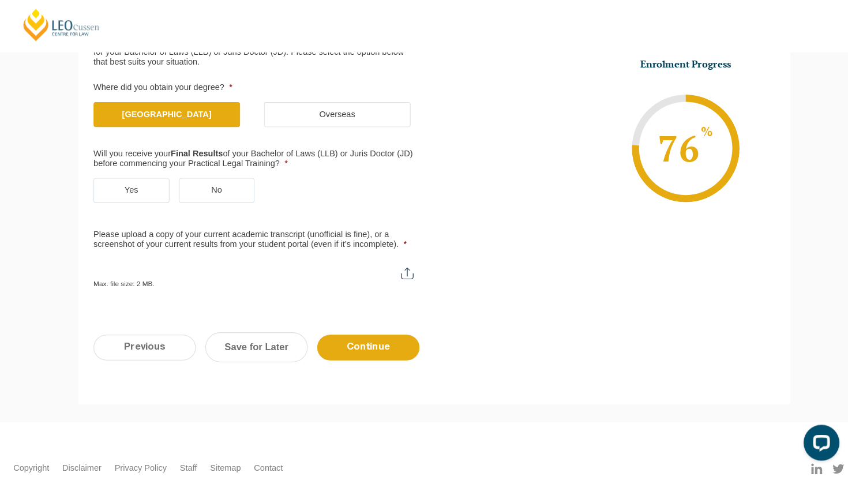
click at [282, 156] on span "*" at bounding box center [279, 158] width 5 height 9
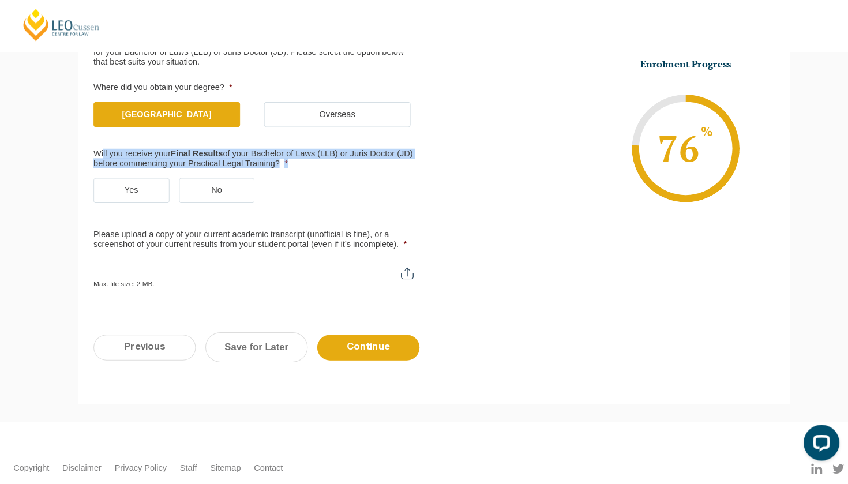
drag, startPoint x: 297, startPoint y: 156, endPoint x: 99, endPoint y: 146, distance: 198.2
click at [99, 146] on label "Will you receive your Final Results of your Bachelor of Laws (LLB) or Juris Doc…" at bounding box center [250, 154] width 310 height 18
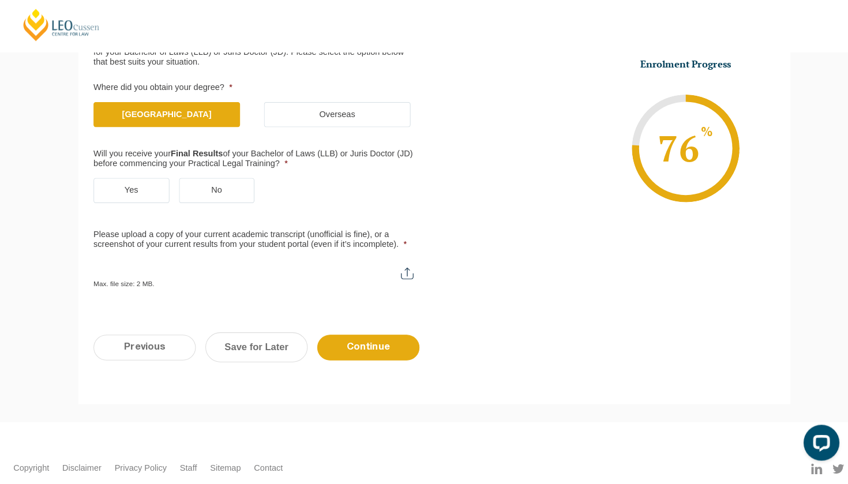
click at [140, 178] on label "Yes" at bounding box center [131, 185] width 73 height 24
click at [0, 0] on input "Yes" at bounding box center [0, 0] width 0 height 0
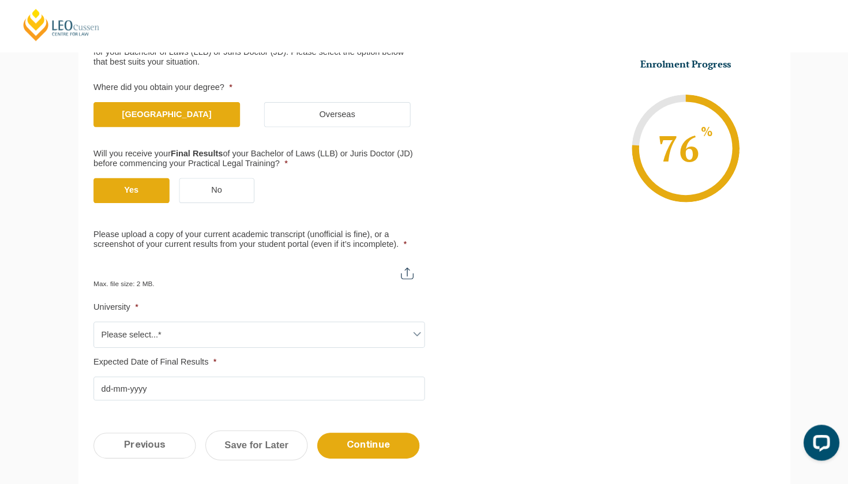
click at [198, 181] on label "No" at bounding box center [214, 185] width 73 height 24
click at [0, 0] on input "No" at bounding box center [0, 0] width 0 height 0
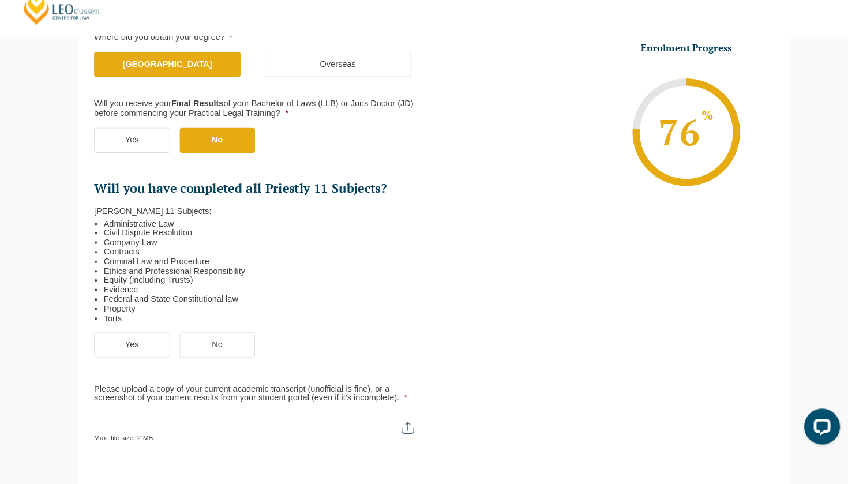
scroll to position [244, 0]
click at [131, 338] on label "Yes" at bounding box center [131, 350] width 73 height 24
click at [0, 0] on input "Yes" at bounding box center [0, 0] width 0 height 0
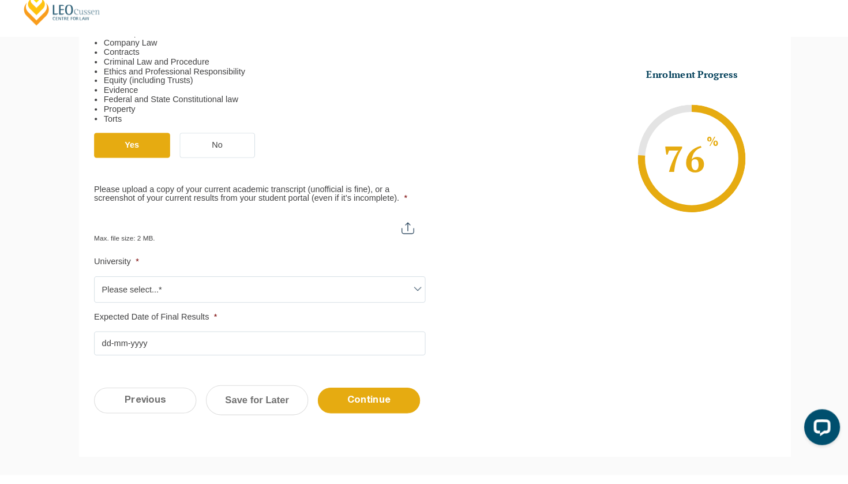
scroll to position [491, 0]
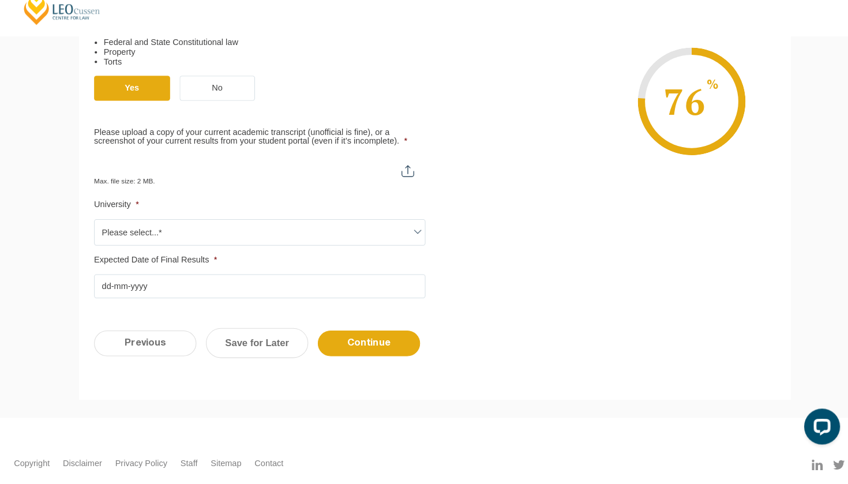
click at [149, 229] on span "Please select...*" at bounding box center [255, 241] width 319 height 24
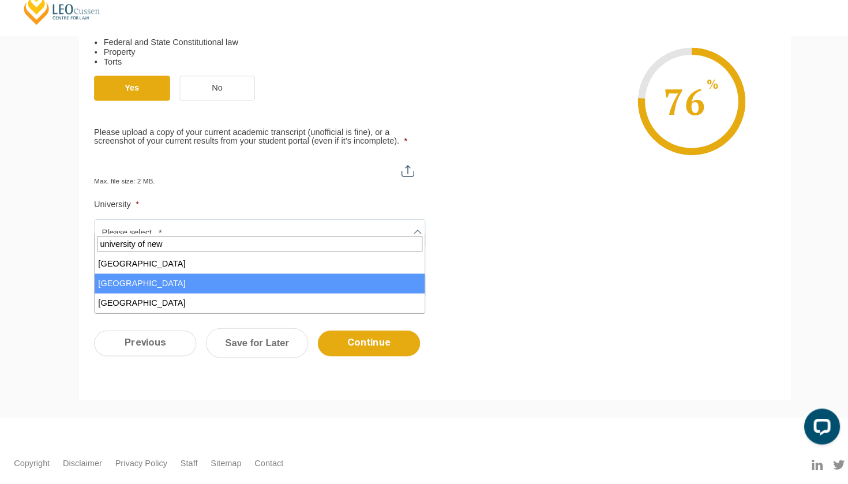
type input "university of new"
select select "University of New England"
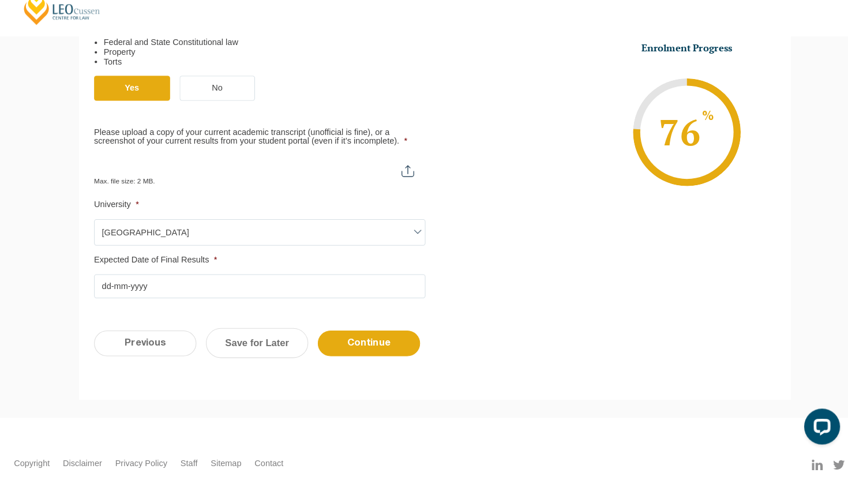
click at [160, 282] on input "Expected Date of Final Results *" at bounding box center [255, 293] width 320 height 23
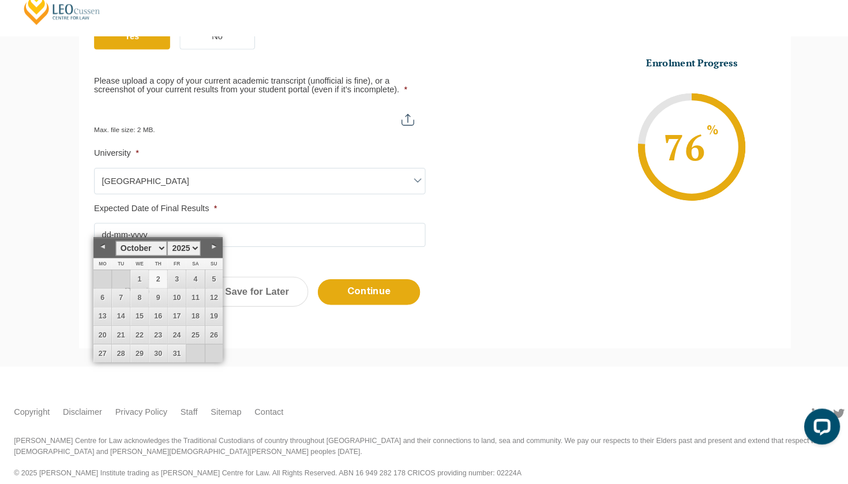
scroll to position [540, 0]
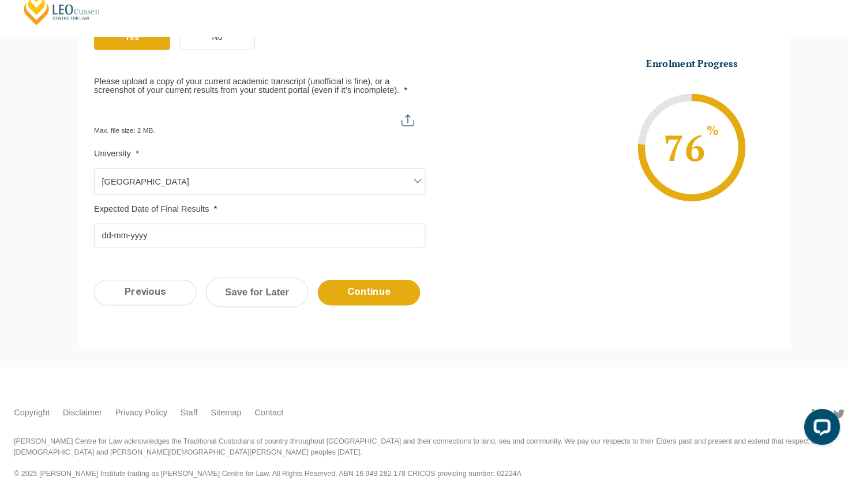
click at [118, 233] on input "Expected Date of Final Results *" at bounding box center [255, 244] width 320 height 23
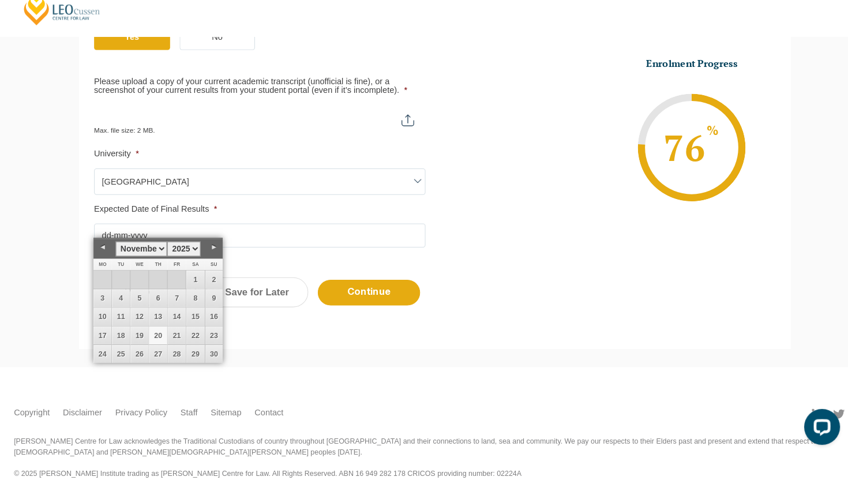
click at [154, 332] on link "20" at bounding box center [156, 340] width 17 height 17
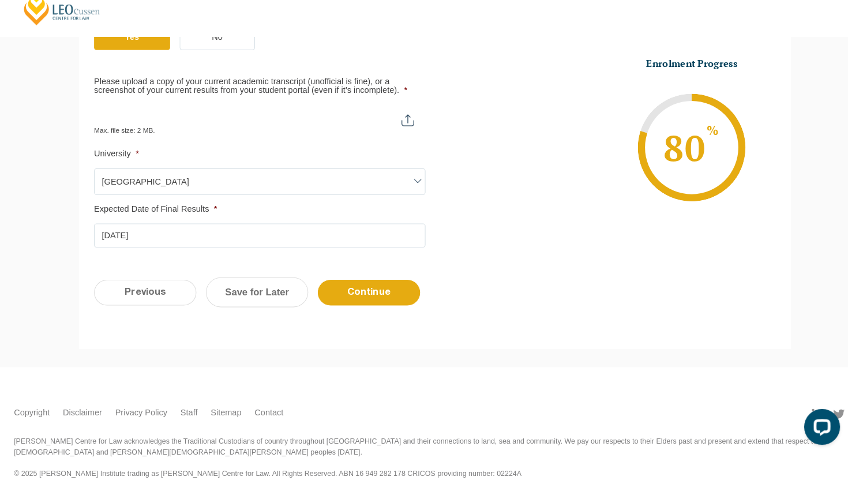
click at [103, 233] on input "20-11-2025" at bounding box center [255, 244] width 320 height 23
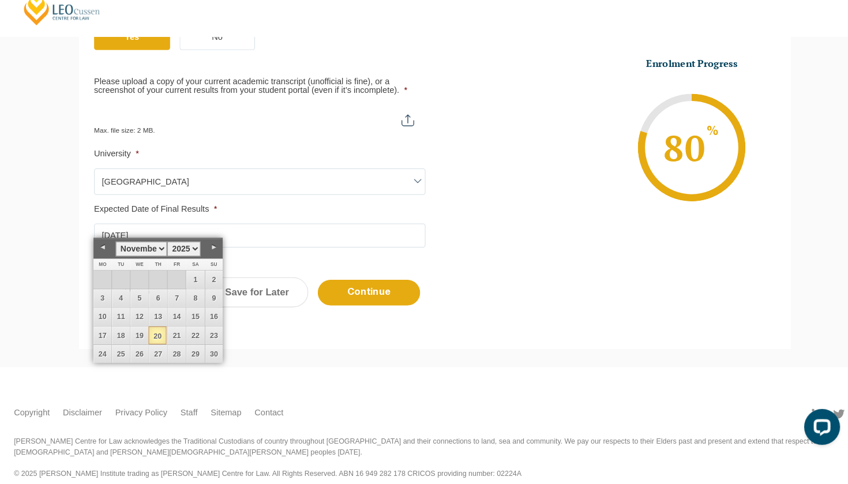
drag, startPoint x: 107, startPoint y: 217, endPoint x: 98, endPoint y: 217, distance: 9.2
click at [98, 233] on input "20-11-2025" at bounding box center [255, 244] width 320 height 23
click at [187, 314] on link "15" at bounding box center [192, 322] width 17 height 17
type input "15-11-2025"
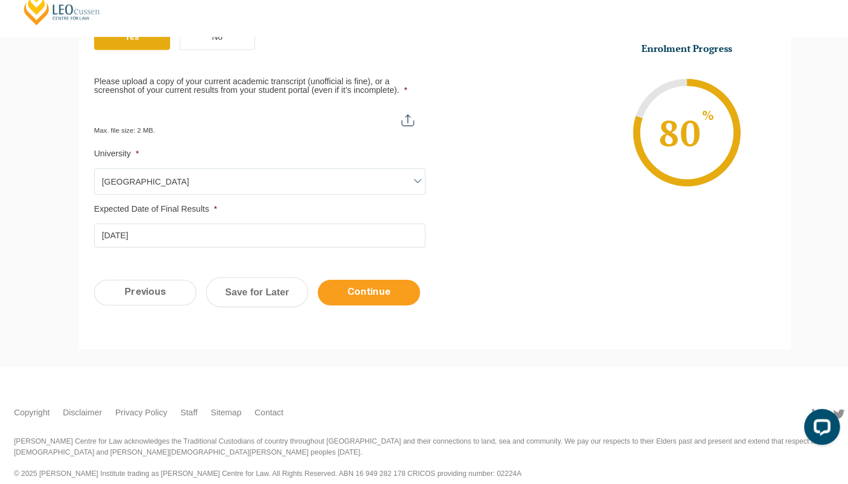
scroll to position [534, 0]
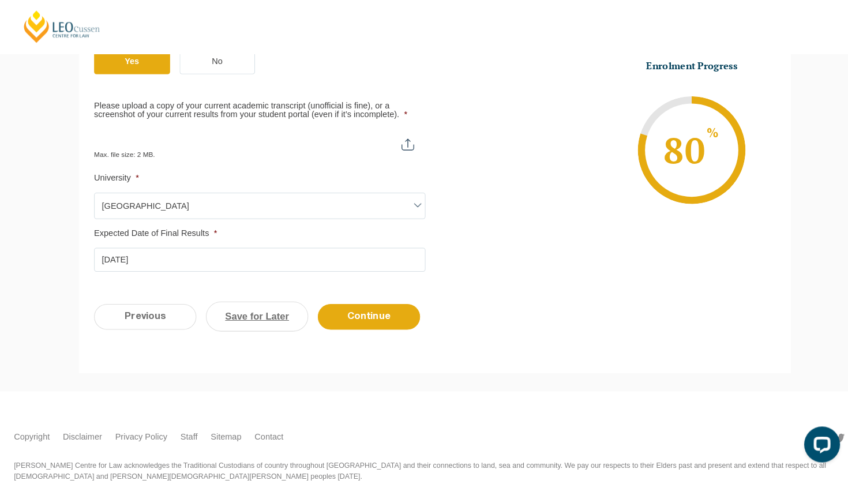
click at [271, 291] on link "Save for Later" at bounding box center [252, 305] width 99 height 29
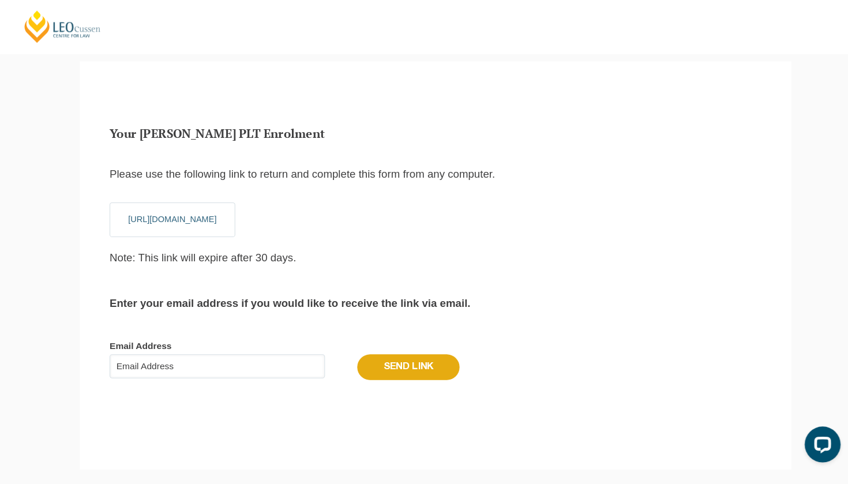
scroll to position [50, 0]
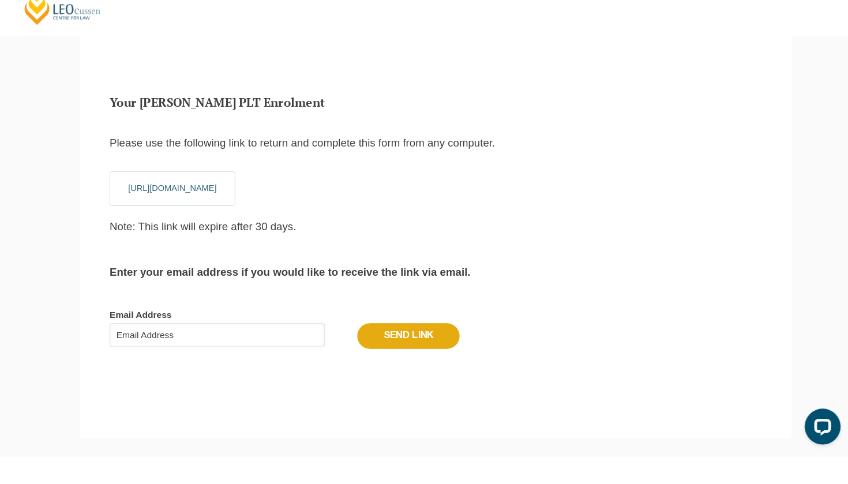
click at [251, 329] on input "Email Address" at bounding box center [214, 340] width 208 height 23
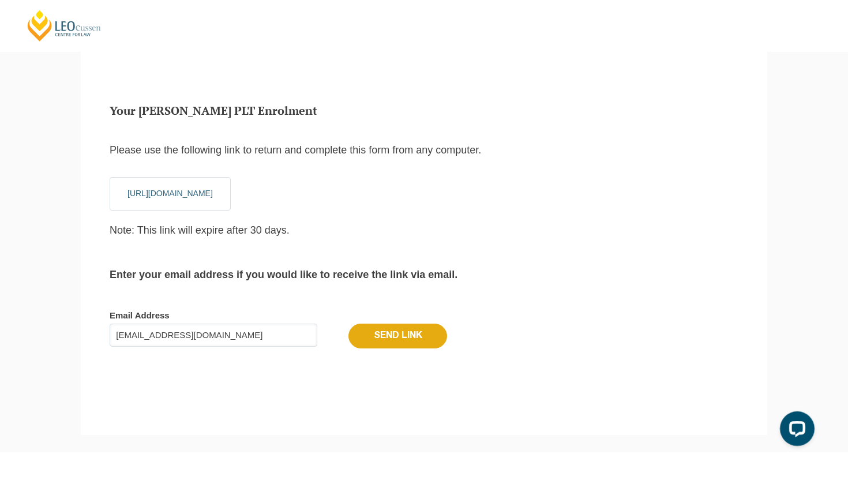
type input "abd_mariam@outlook.com"
click at [385, 327] on input "Send Link" at bounding box center [398, 336] width 99 height 24
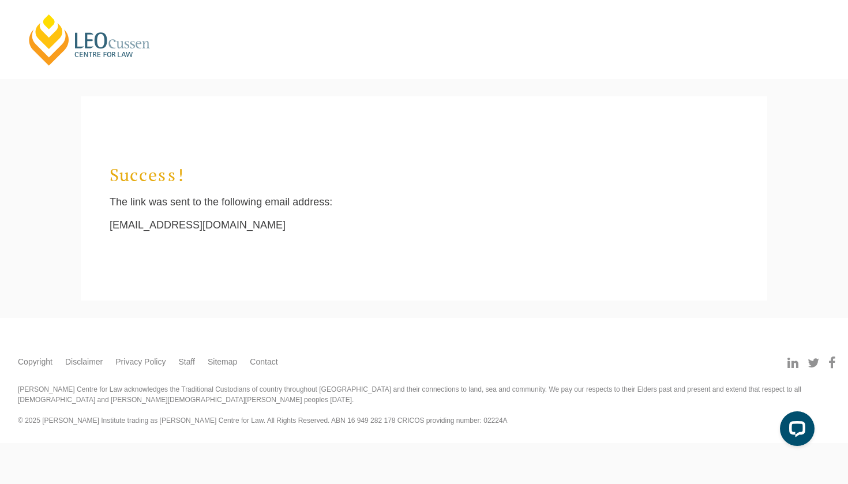
scroll to position [0, 0]
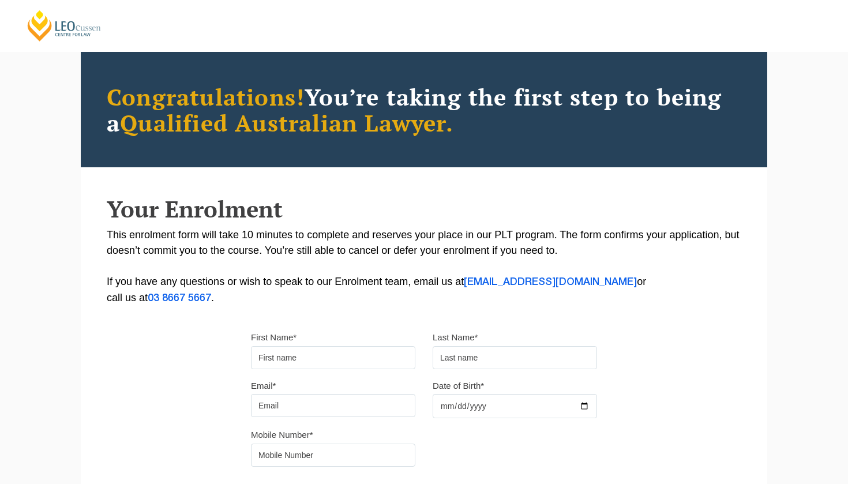
scroll to position [55, 0]
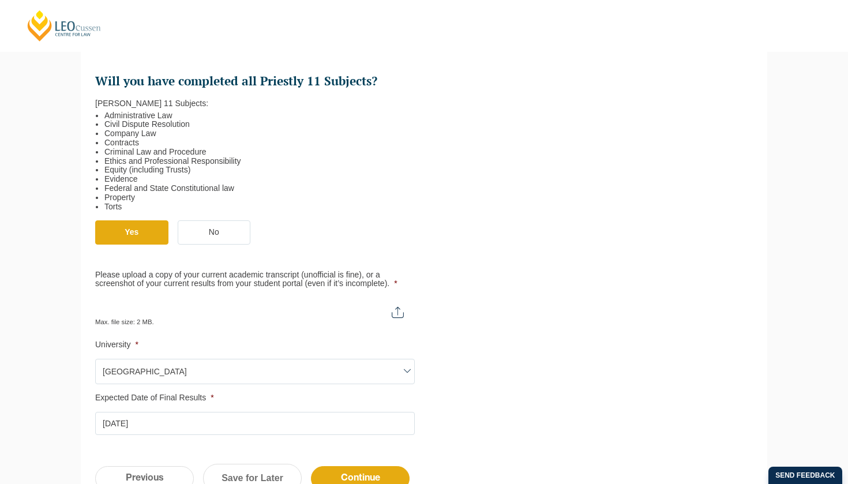
scroll to position [538, 0]
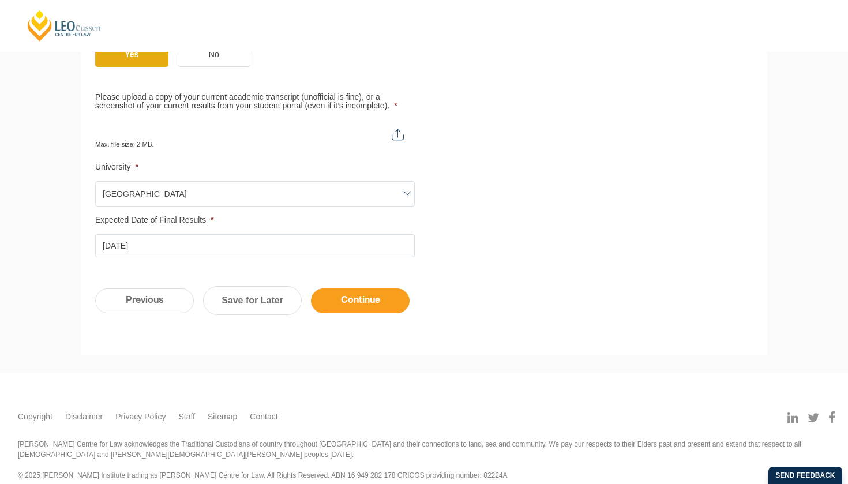
click at [355, 290] on input "Continue" at bounding box center [360, 301] width 99 height 25
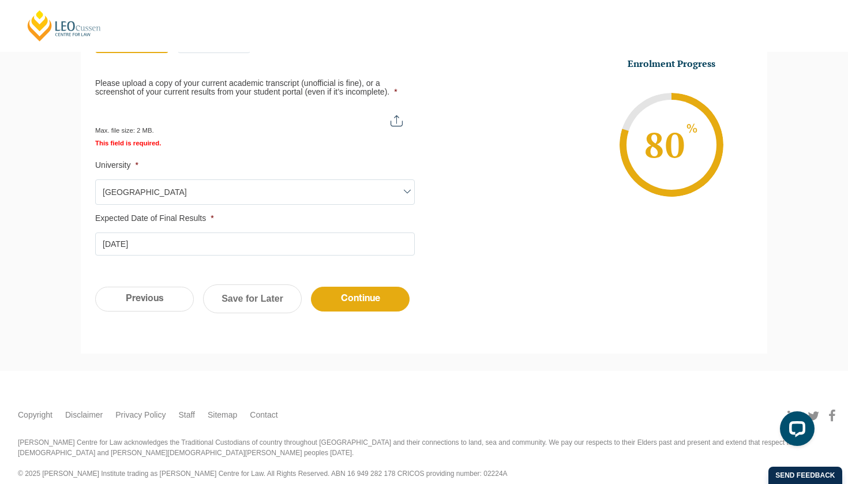
scroll to position [605, 0]
click at [152, 109] on input "Please upload a copy of your current academic transcript (unofficial is fine), …" at bounding box center [254, 117] width 319 height 20
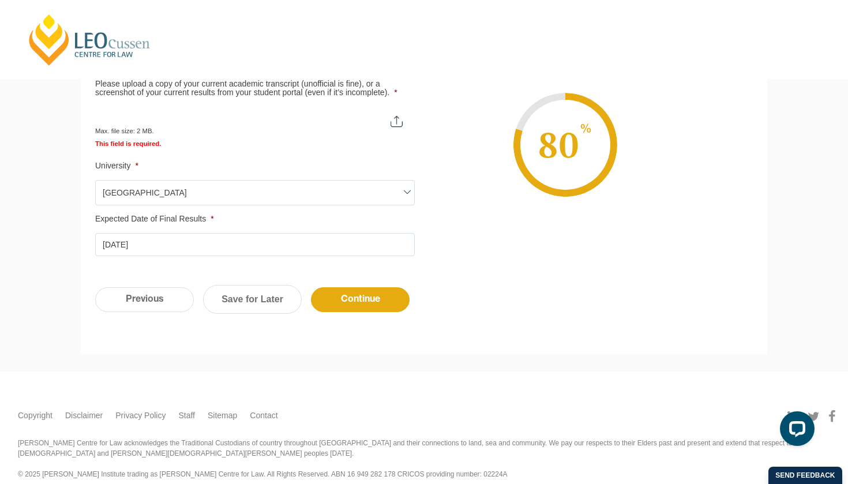
scroll to position [589, 0]
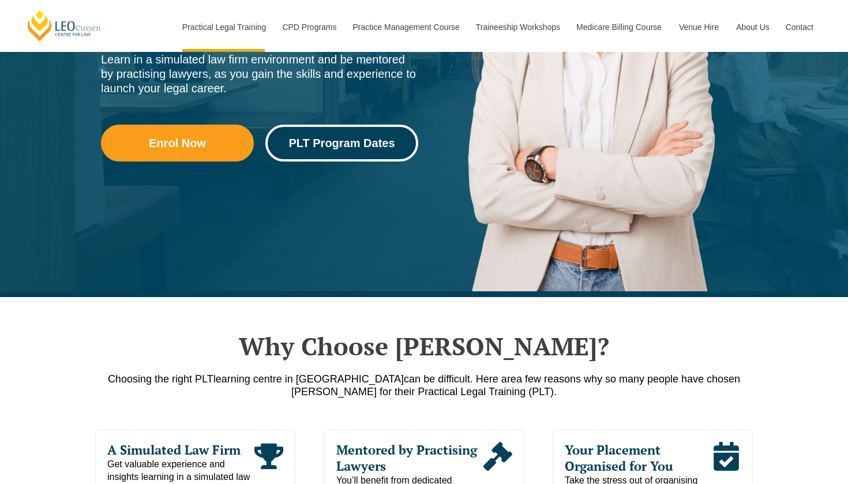
click at [309, 144] on span "PLT Program Dates" at bounding box center [342, 143] width 106 height 12
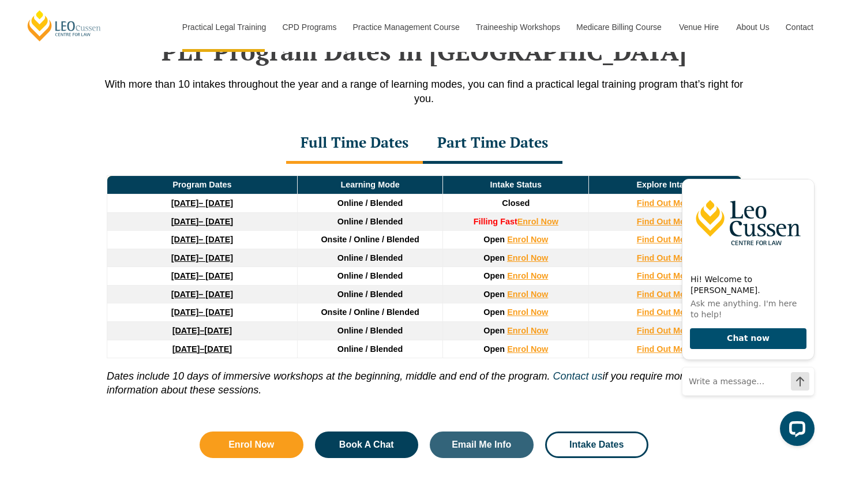
scroll to position [1519, 0]
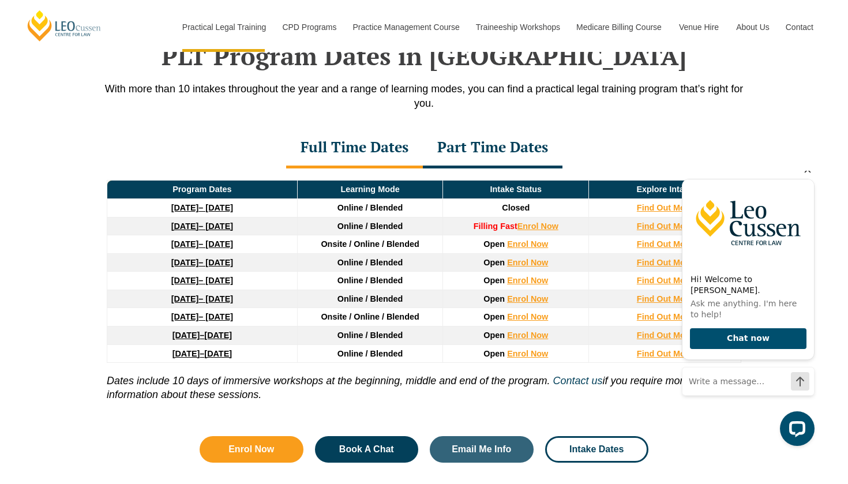
click at [808, 173] on icon "Hide greeting" at bounding box center [808, 170] width 6 height 6
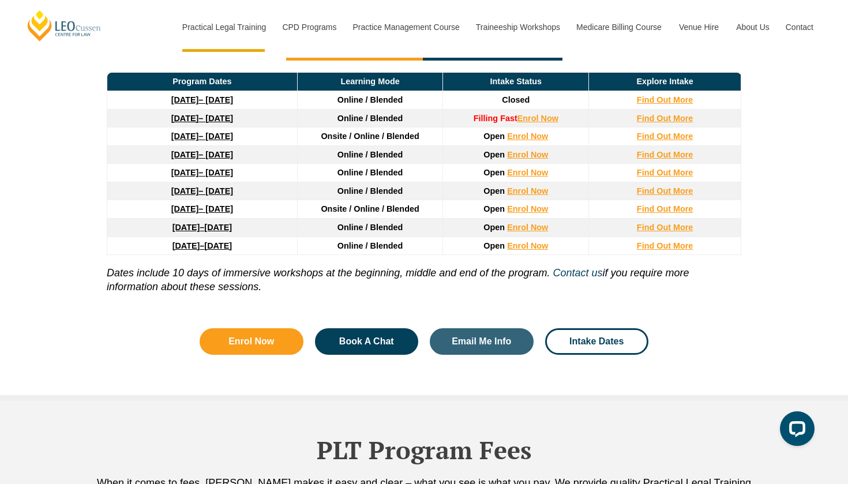
scroll to position [1629, 0]
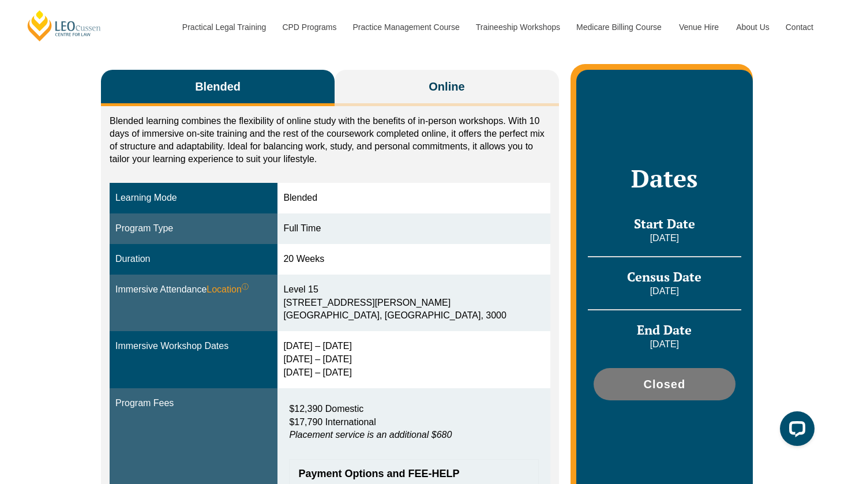
scroll to position [189, 0]
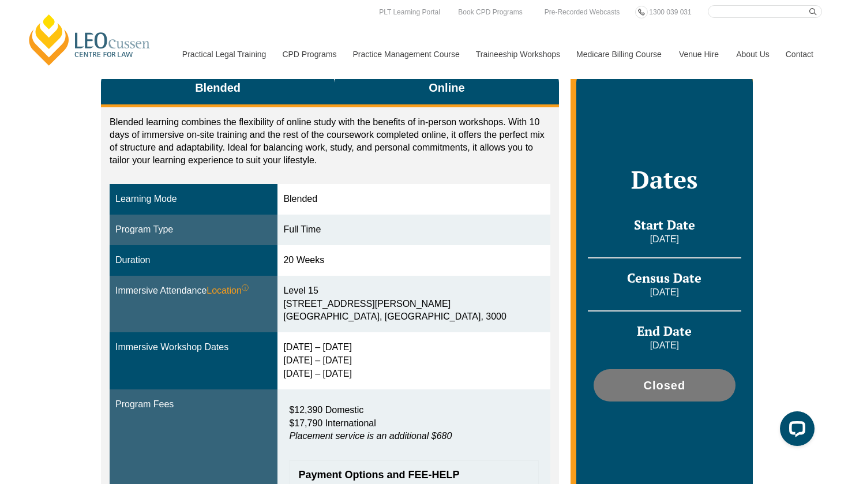
click at [432, 91] on span "Online" at bounding box center [447, 88] width 36 height 16
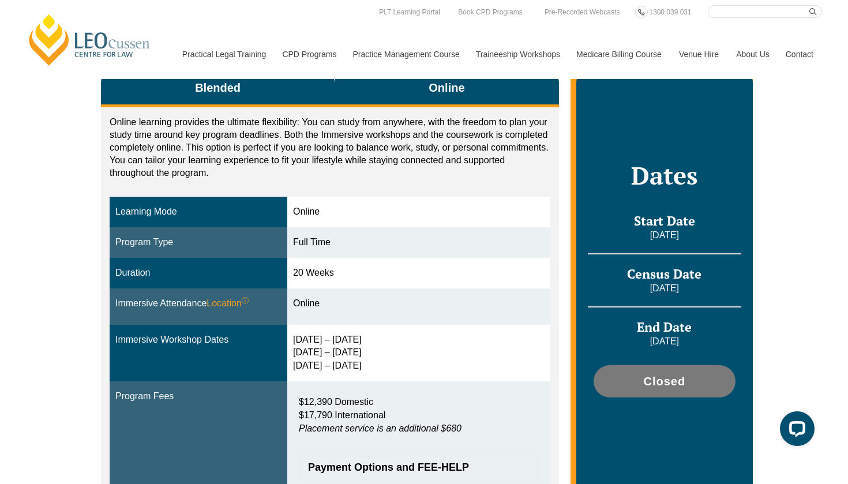
click at [275, 100] on button "Blended" at bounding box center [218, 89] width 234 height 36
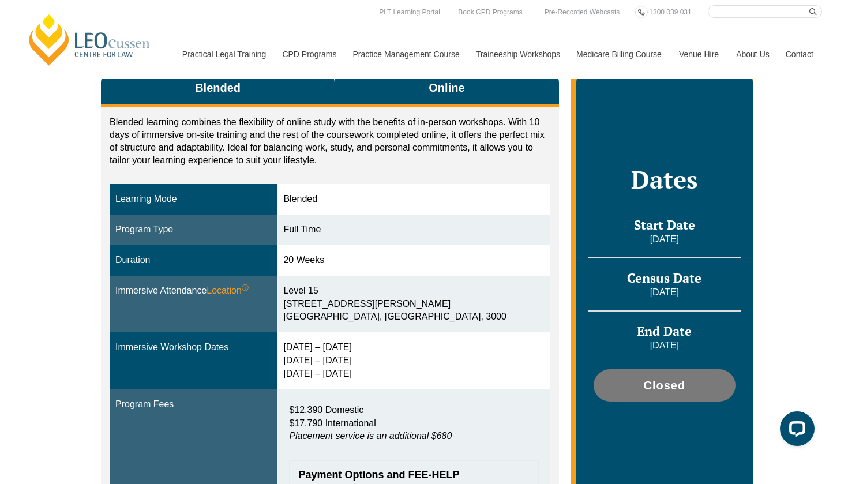
click at [396, 93] on button "Online" at bounding box center [447, 89] width 224 height 36
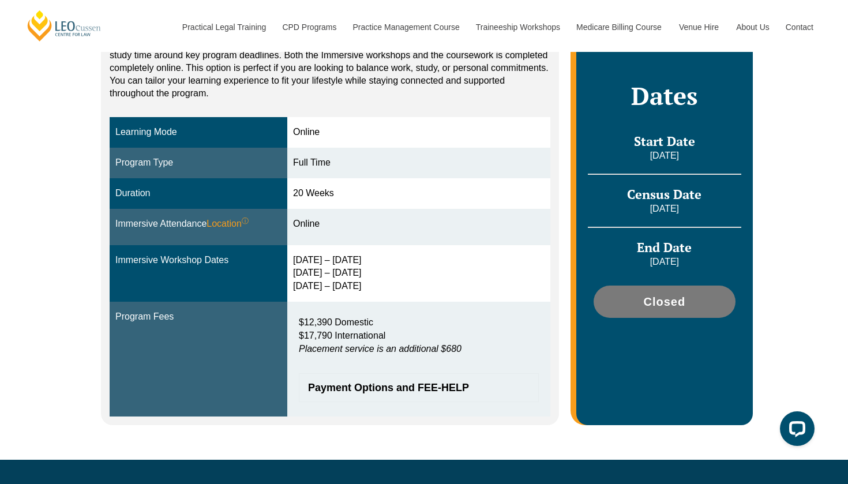
scroll to position [249, 0]
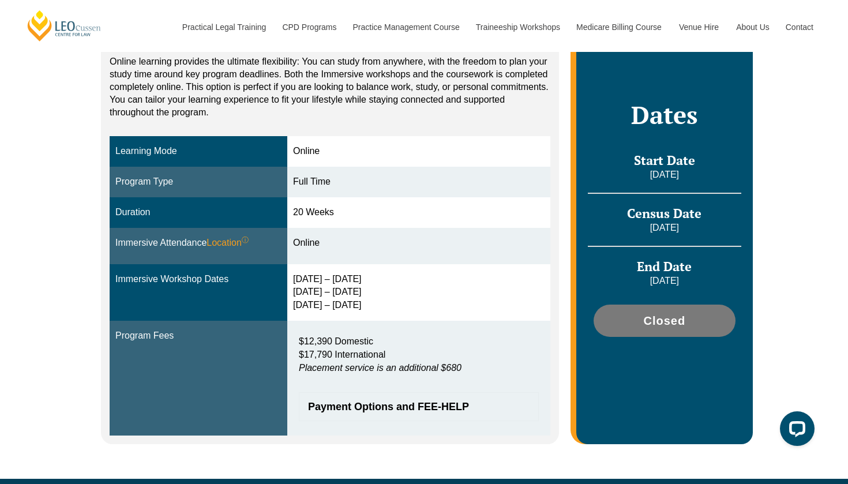
drag, startPoint x: 300, startPoint y: 272, endPoint x: 421, endPoint y: 310, distance: 127.2
click at [421, 310] on td "[DATE] – [DATE] [DATE] – [DATE] [DATE] – [DATE]" at bounding box center [418, 292] width 263 height 57
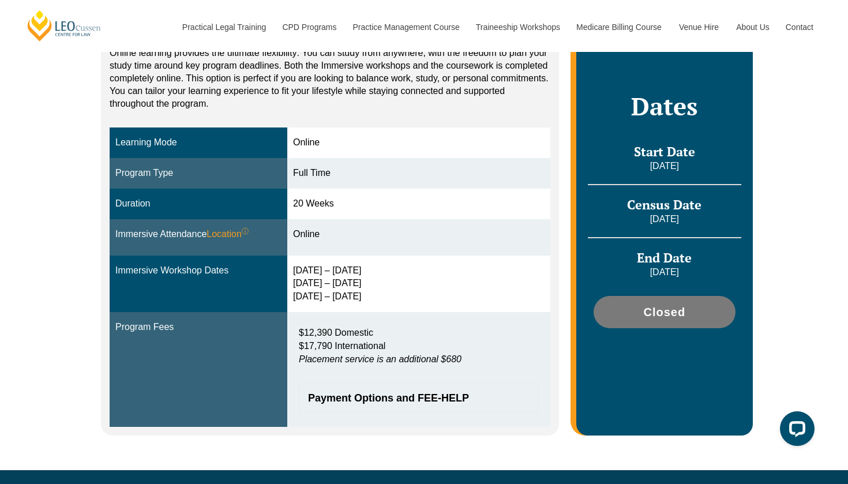
scroll to position [257, 0]
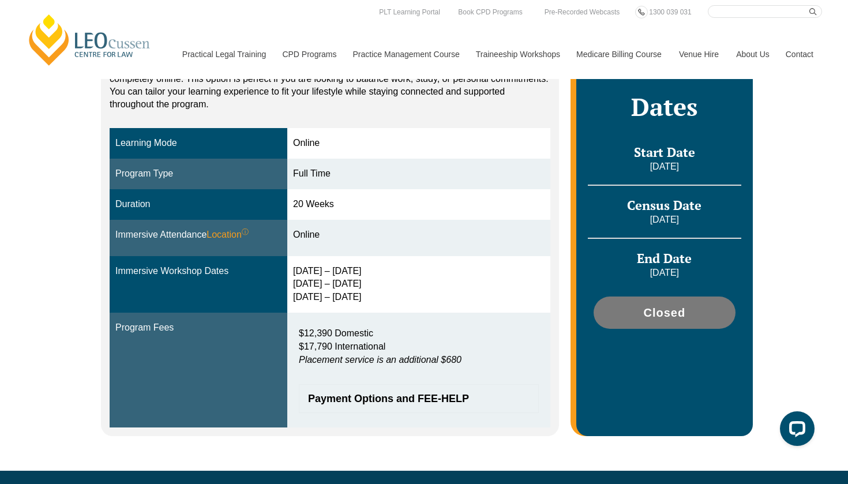
click at [252, 91] on p "Online learning provides the ultimate flexibility: You can study from anywhere,…" at bounding box center [330, 78] width 441 height 63
